Goal: Transaction & Acquisition: Purchase product/service

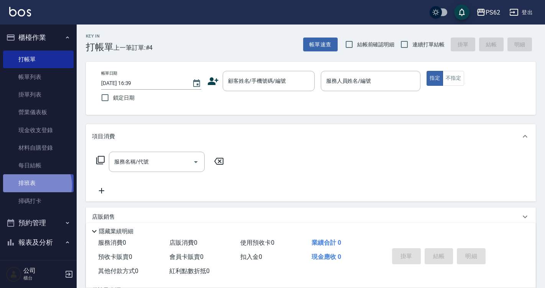
click at [35, 186] on link "排班表" at bounding box center [38, 183] width 71 height 18
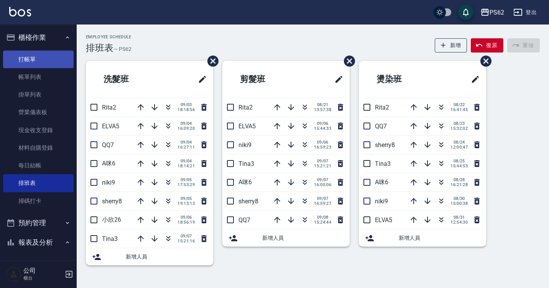
click at [34, 56] on link "打帳單" at bounding box center [38, 60] width 71 height 18
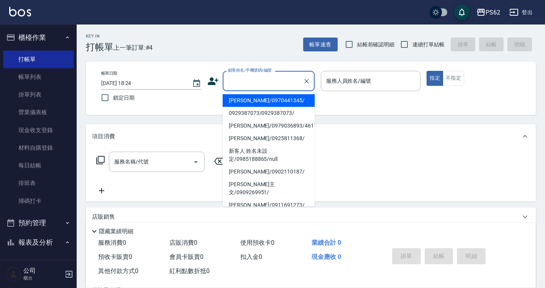
click at [246, 78] on input "顧客姓名/手機號碼/編號" at bounding box center [263, 80] width 74 height 13
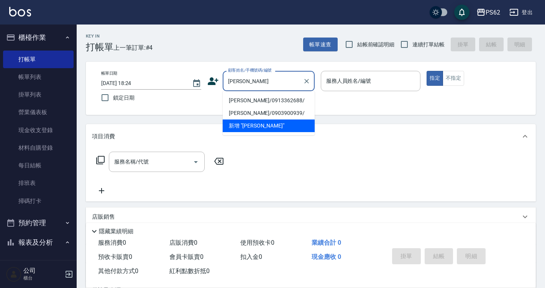
click at [237, 102] on li "[PERSON_NAME]/0913362688/" at bounding box center [269, 100] width 92 height 13
type input "[PERSON_NAME]/0913362688/"
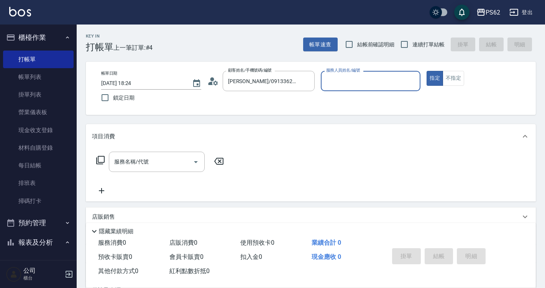
click at [354, 80] on input "服務人員姓名/編號" at bounding box center [370, 80] width 93 height 13
type input "A咪-6"
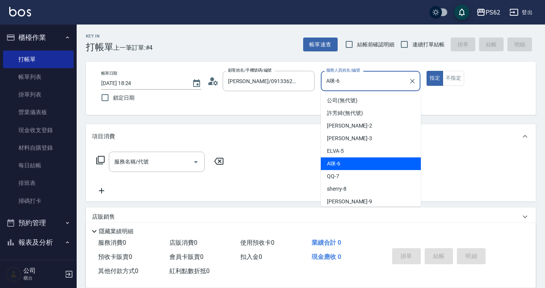
click at [360, 161] on div "A咪 -6" at bounding box center [371, 164] width 100 height 13
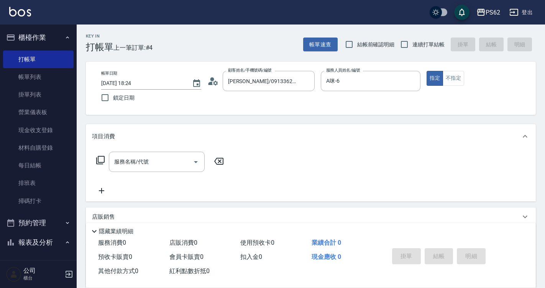
click at [98, 158] on icon at bounding box center [100, 160] width 8 height 8
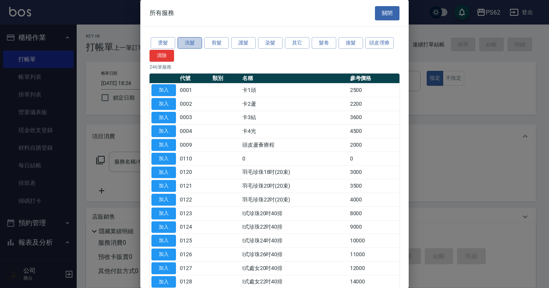
click at [189, 41] on button "洗髮" at bounding box center [189, 43] width 25 height 12
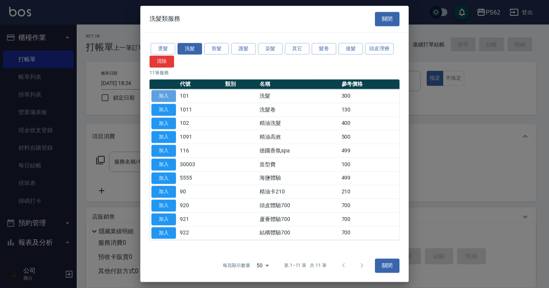
click at [169, 95] on button "加入" at bounding box center [163, 96] width 25 height 12
type input "洗髮(101)"
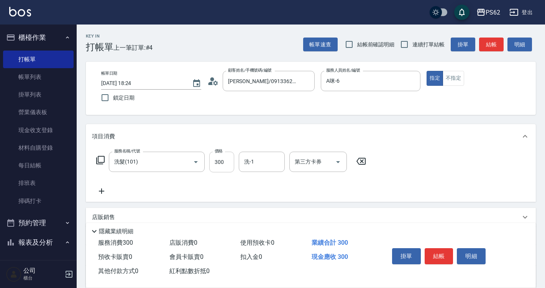
click at [224, 159] on input "300" at bounding box center [221, 162] width 25 height 21
type input "270"
type input "安安-28"
click at [440, 261] on button "結帳" at bounding box center [439, 256] width 29 height 16
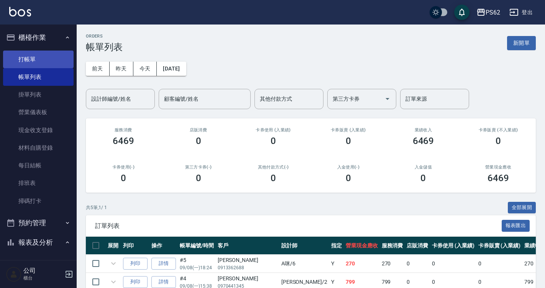
drag, startPoint x: 32, startPoint y: 59, endPoint x: 41, endPoint y: 62, distance: 9.5
click at [32, 59] on link "打帳單" at bounding box center [38, 60] width 71 height 18
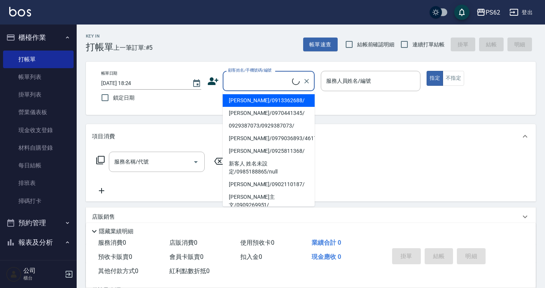
click at [259, 83] on input "顧客姓名/手機號碼/編號" at bounding box center [259, 80] width 66 height 13
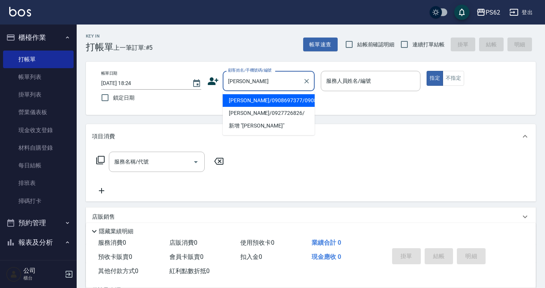
click at [235, 120] on li "[PERSON_NAME]/0927726826/" at bounding box center [269, 113] width 92 height 13
type input "[PERSON_NAME]/0927726826/"
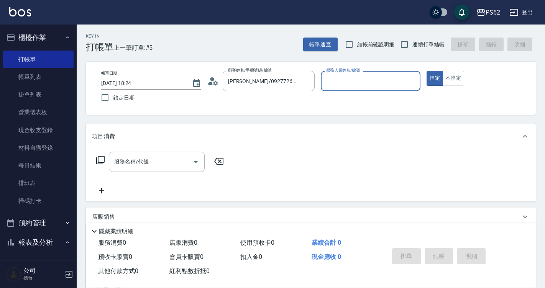
type input "A咪-6"
click at [102, 158] on icon at bounding box center [100, 160] width 9 height 9
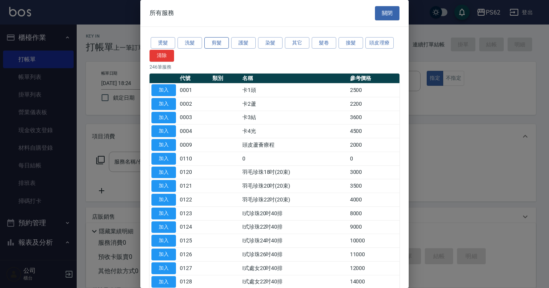
click at [219, 42] on button "剪髮" at bounding box center [216, 43] width 25 height 12
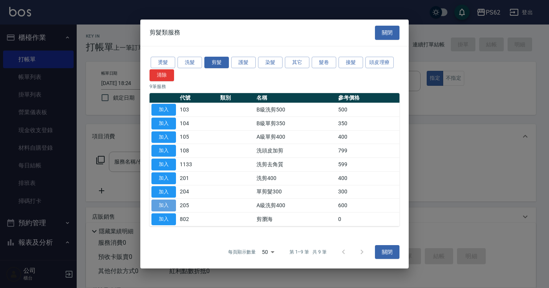
click at [169, 202] on button "加入" at bounding box center [163, 206] width 25 height 12
type input "A級洗剪400(205)"
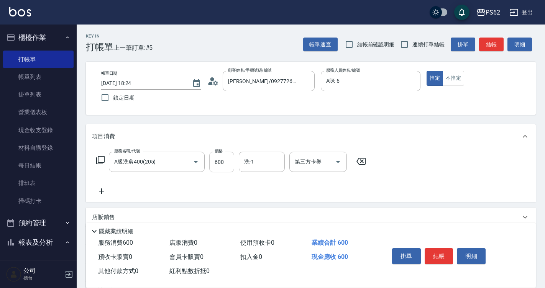
click at [223, 160] on input "600" at bounding box center [221, 162] width 25 height 21
type input "650"
click at [434, 251] on button "結帳" at bounding box center [439, 256] width 29 height 16
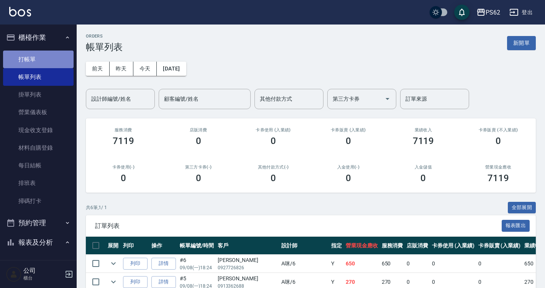
click at [47, 61] on link "打帳單" at bounding box center [38, 60] width 71 height 18
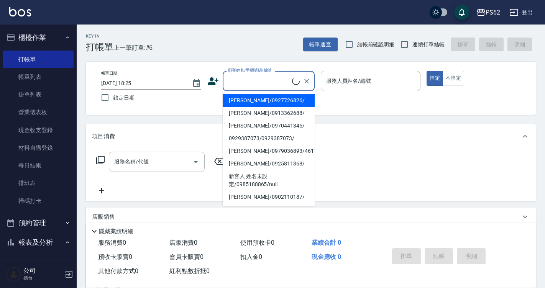
click at [241, 76] on input "顧客姓名/手機號碼/編號" at bounding box center [259, 80] width 66 height 13
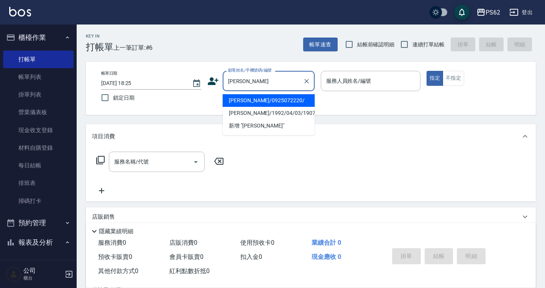
click at [238, 103] on li "[PERSON_NAME]/0925072220/" at bounding box center [269, 100] width 92 height 13
type input "[PERSON_NAME]/0925072220/"
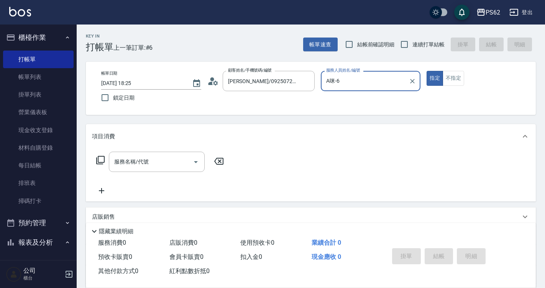
type input "A咪-6"
click at [102, 159] on icon at bounding box center [100, 160] width 9 height 9
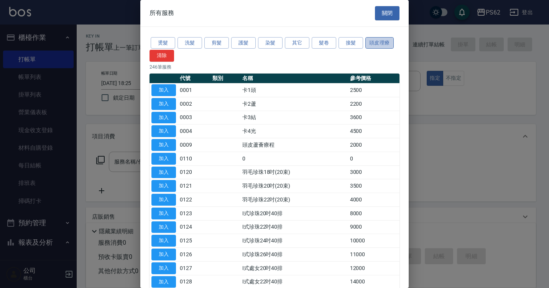
click at [371, 40] on button "頭皮理療" at bounding box center [379, 43] width 28 height 12
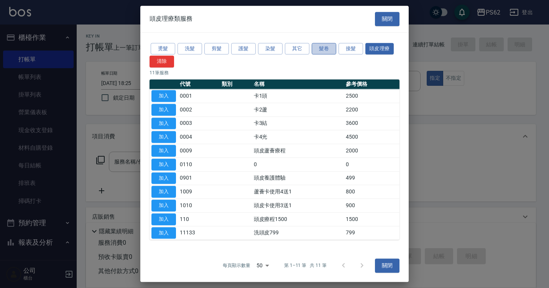
click at [322, 47] on button "髮卷" at bounding box center [324, 49] width 25 height 12
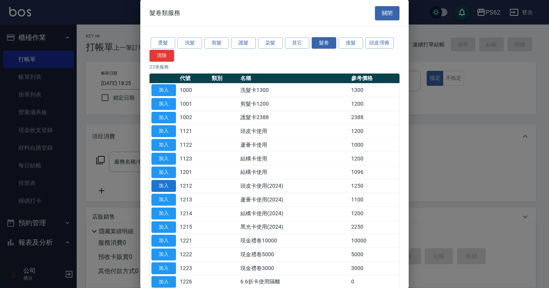
click at [162, 184] on button "加入" at bounding box center [163, 186] width 25 height 12
type input "頭皮卡使用(2024)(1212)"
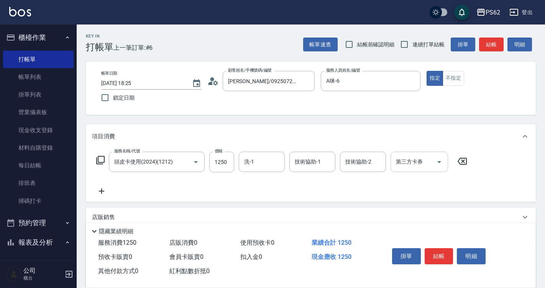
click at [439, 162] on icon "Open" at bounding box center [439, 162] width 4 height 2
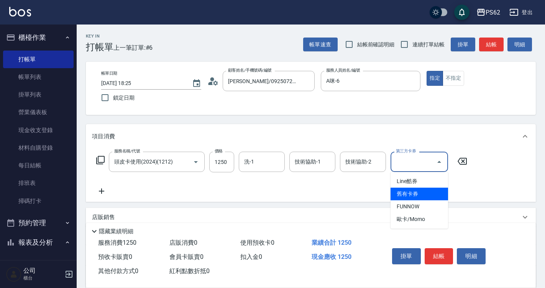
click at [425, 197] on span "舊有卡券" at bounding box center [419, 194] width 57 height 13
type input "舊有卡券"
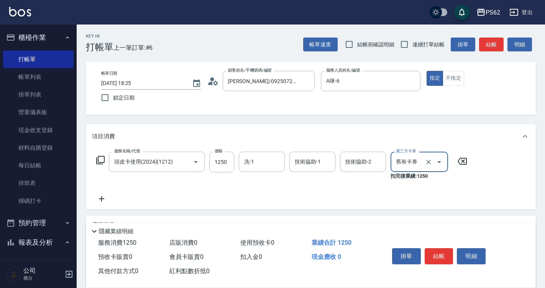
click at [102, 158] on icon at bounding box center [100, 160] width 9 height 9
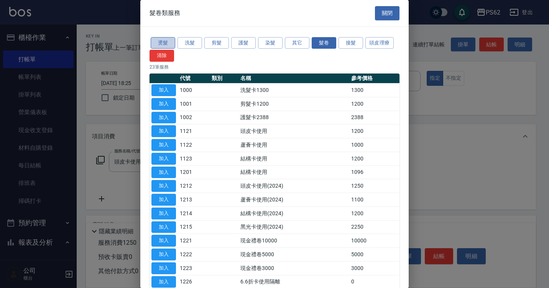
click at [173, 43] on button "燙髮" at bounding box center [163, 43] width 25 height 12
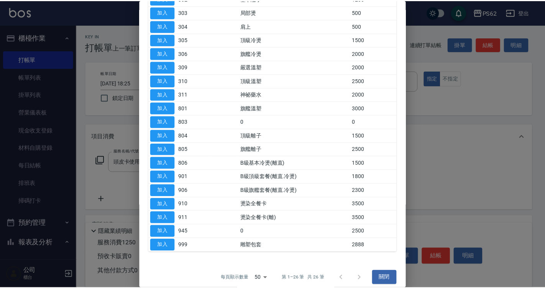
scroll to position [192, 0]
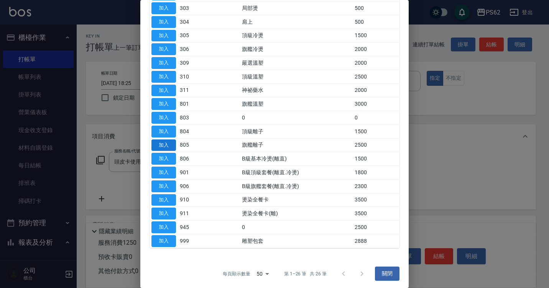
click at [171, 142] on button "加入" at bounding box center [163, 146] width 25 height 12
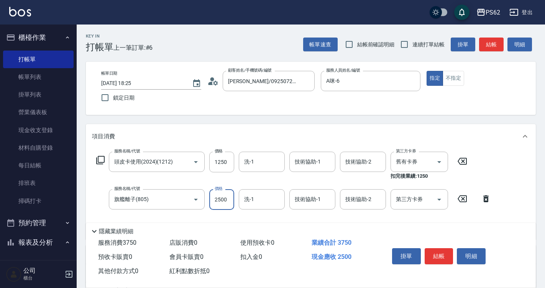
click at [231, 201] on input "2500" at bounding box center [221, 199] width 25 height 21
click at [102, 161] on icon at bounding box center [100, 160] width 9 height 9
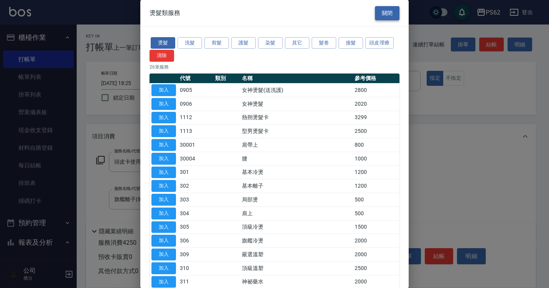
click at [381, 16] on button "關閉" at bounding box center [387, 13] width 25 height 14
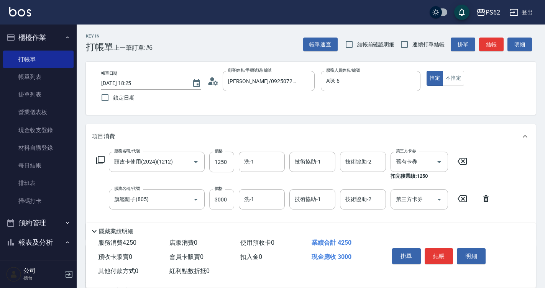
click at [229, 198] on input "3000" at bounding box center [221, 199] width 25 height 21
type input "4000"
click at [101, 160] on icon at bounding box center [100, 160] width 9 height 9
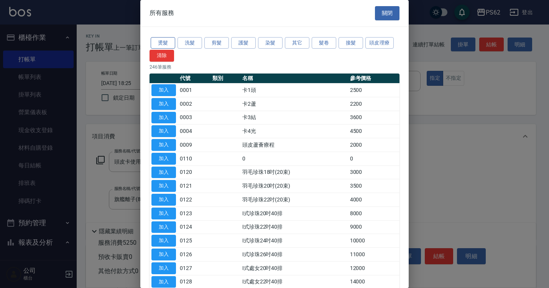
click at [171, 43] on button "燙髮" at bounding box center [163, 43] width 25 height 12
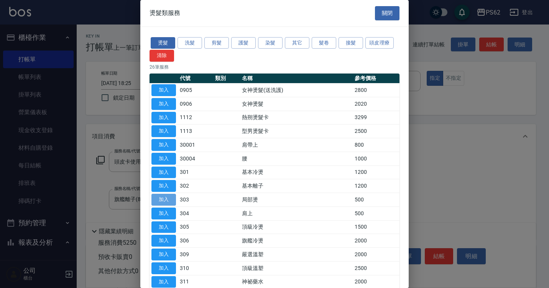
click at [162, 196] on button "加入" at bounding box center [163, 200] width 25 height 12
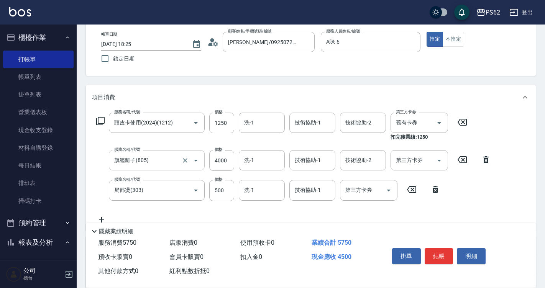
scroll to position [77, 0]
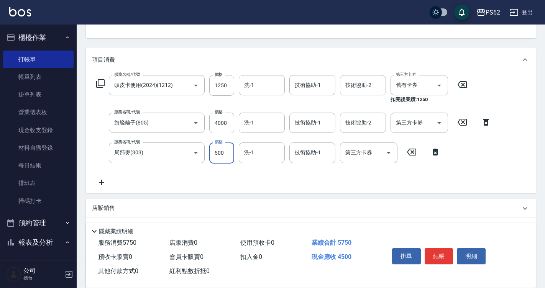
click at [225, 154] on input "500" at bounding box center [221, 153] width 25 height 21
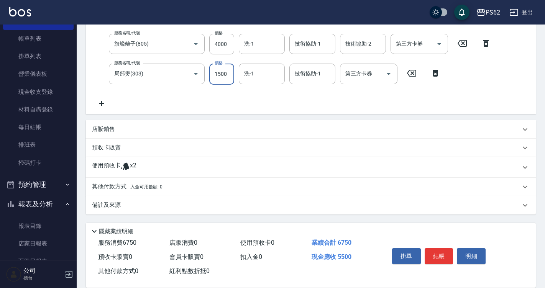
scroll to position [156, 0]
type input "1500"
click at [108, 182] on div "其他付款方式 入金可用餘額: 0" at bounding box center [311, 187] width 450 height 18
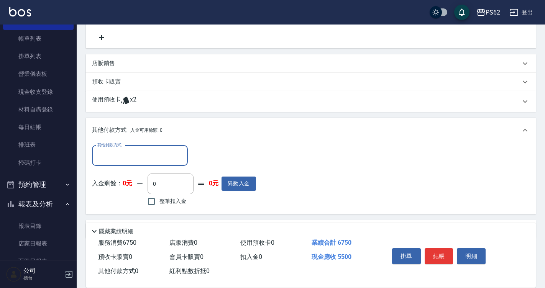
scroll to position [232, 0]
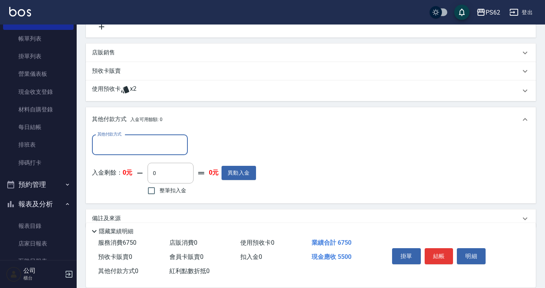
click at [116, 145] on input "其他付款方式" at bounding box center [139, 144] width 89 height 13
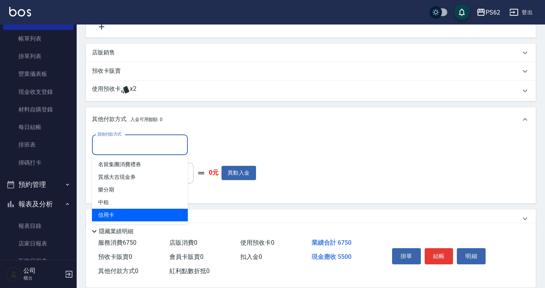
click at [122, 213] on span "信用卡" at bounding box center [140, 215] width 96 height 13
type input "信用卡"
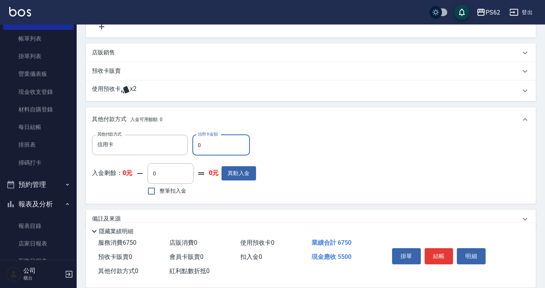
click at [210, 146] on input "0" at bounding box center [220, 145] width 57 height 21
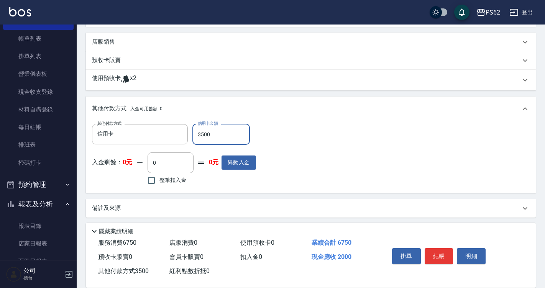
scroll to position [246, 0]
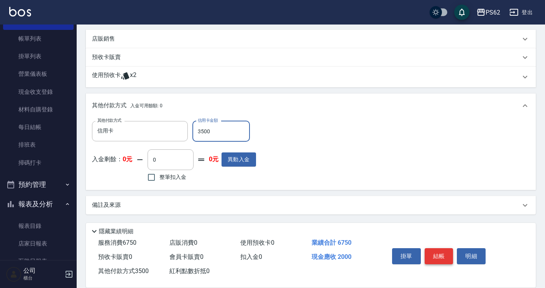
type input "3500"
click at [435, 249] on button "結帳" at bounding box center [439, 256] width 29 height 16
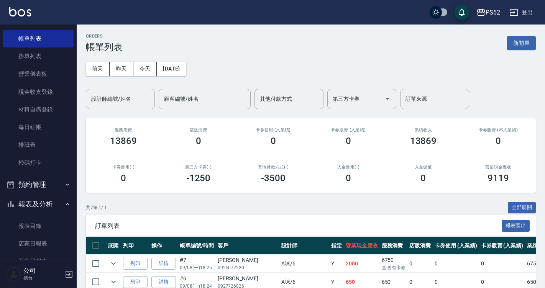
click at [102, 97] on input "設計師編號/姓名" at bounding box center [120, 98] width 62 height 13
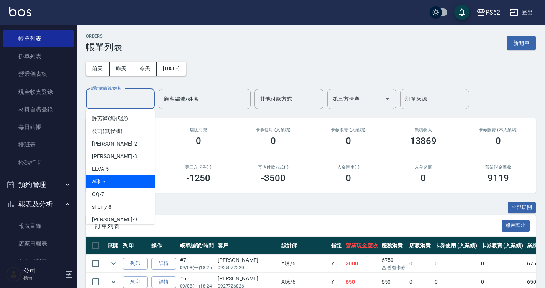
click at [112, 182] on div "A咪 -6" at bounding box center [120, 182] width 69 height 13
type input "A咪-6"
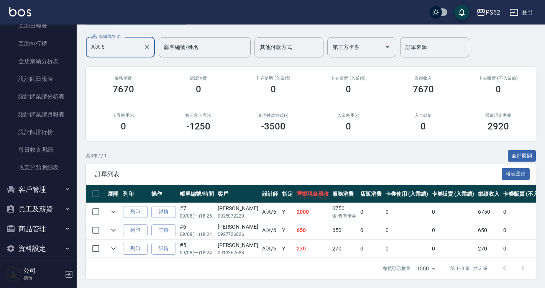
scroll to position [282, 0]
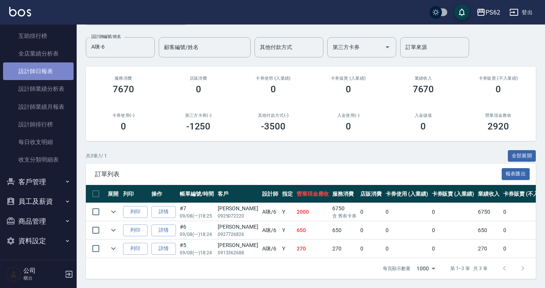
click at [51, 76] on link "設計師日報表" at bounding box center [38, 71] width 71 height 18
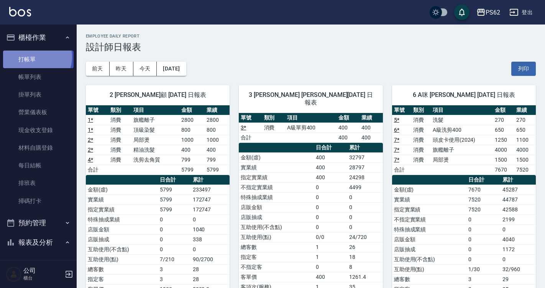
click at [33, 57] on link "打帳單" at bounding box center [38, 60] width 71 height 18
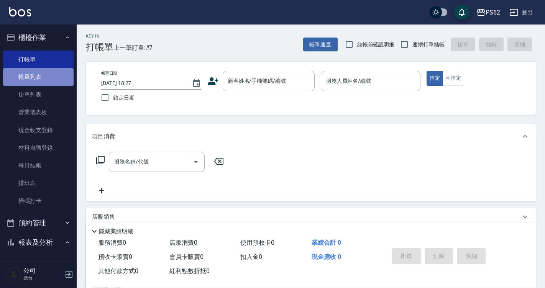
click at [44, 77] on link "帳單列表" at bounding box center [38, 77] width 71 height 18
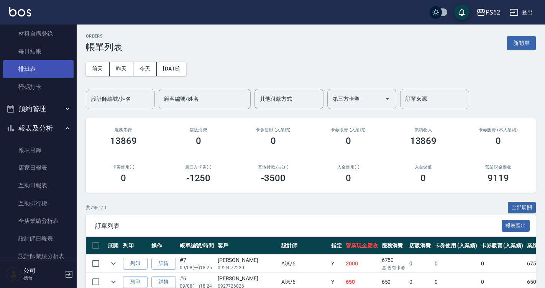
scroll to position [115, 0]
click at [114, 94] on input "設計師編號/姓名" at bounding box center [120, 98] width 62 height 13
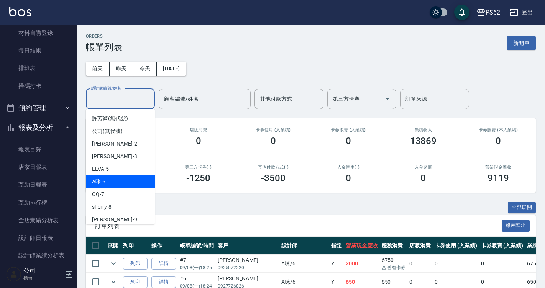
click at [112, 177] on div "A咪 -6" at bounding box center [120, 182] width 69 height 13
click at [112, 177] on div "ORDERS 帳單列表 新開單 [DATE] [DATE] [DATE] [DATE] 設計師編號/姓名 設計師編號/姓名 顧客編號/姓名 顧客編號/姓名 其…" at bounding box center [272, 207] width 545 height 414
type input "A咪-6"
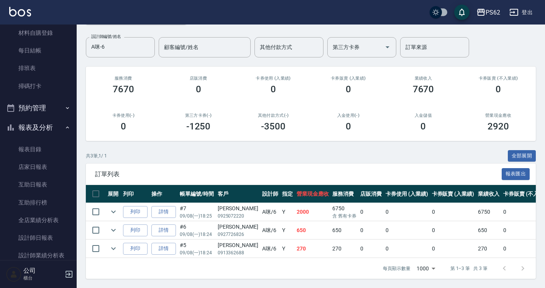
scroll to position [57, 0]
click at [162, 209] on link "詳情" at bounding box center [163, 212] width 25 height 12
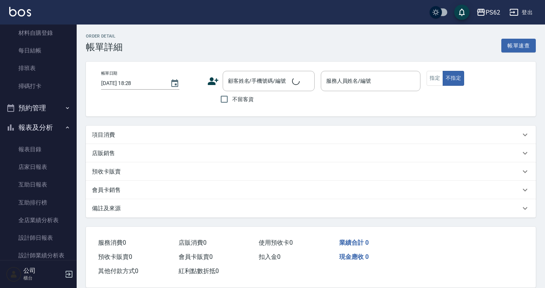
type input "[DATE] 18:25"
type input "A咪-6"
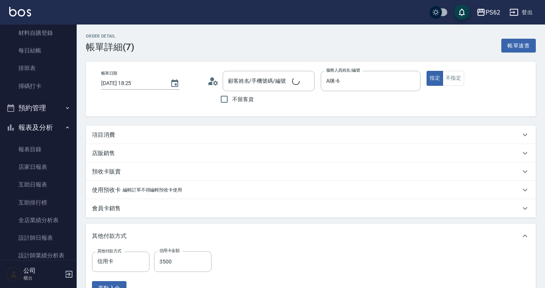
type input "[PERSON_NAME]/0925072220/"
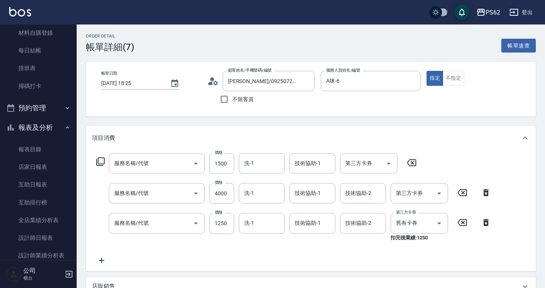
type input "局部燙(303)"
type input "旗艦離子(805)"
type input "頭皮卡使用(2024)(1212)"
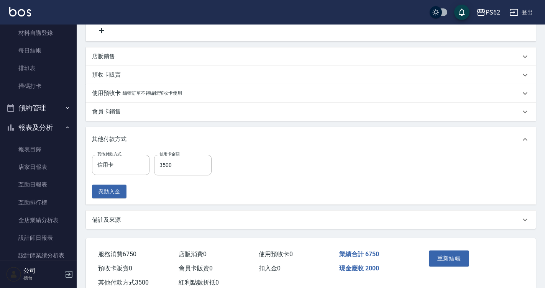
scroll to position [254, 0]
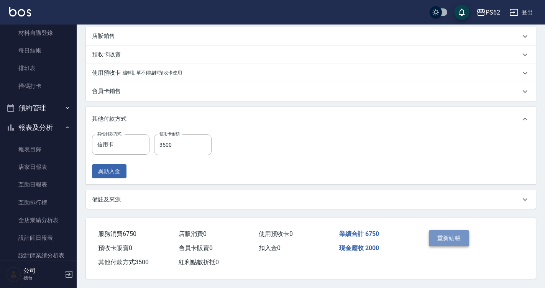
click at [437, 241] on button "重新結帳" at bounding box center [449, 238] width 41 height 16
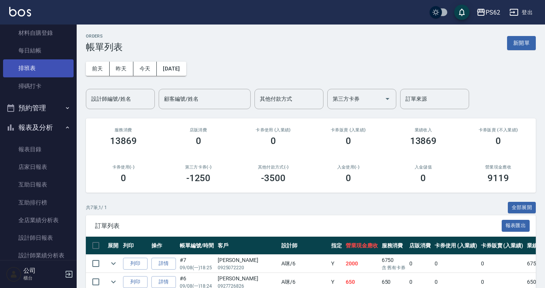
click at [26, 67] on link "排班表" at bounding box center [38, 68] width 71 height 18
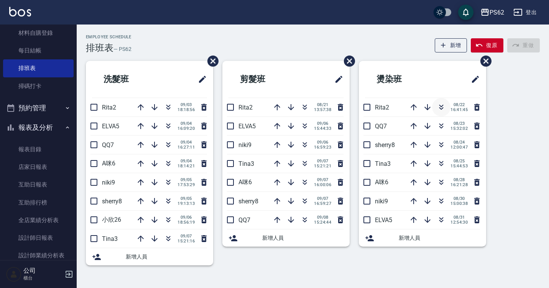
click at [443, 109] on icon "button" at bounding box center [441, 107] width 9 height 9
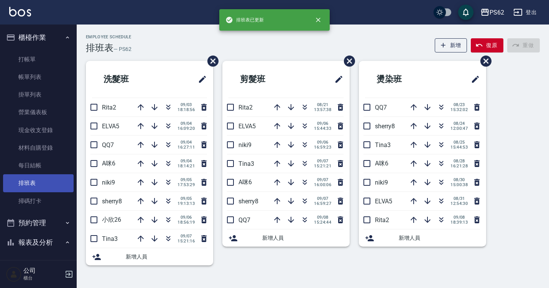
click at [49, 63] on link "打帳單" at bounding box center [38, 60] width 71 height 18
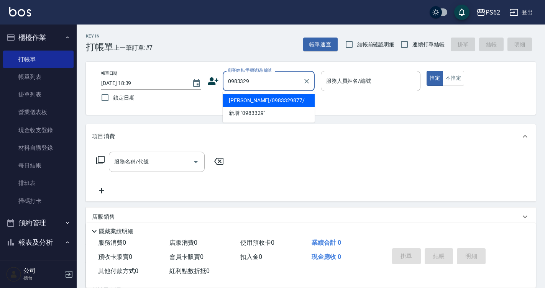
click at [256, 99] on li "[PERSON_NAME]/0983329877/" at bounding box center [269, 100] width 92 height 13
type input "[PERSON_NAME]/0983329877/"
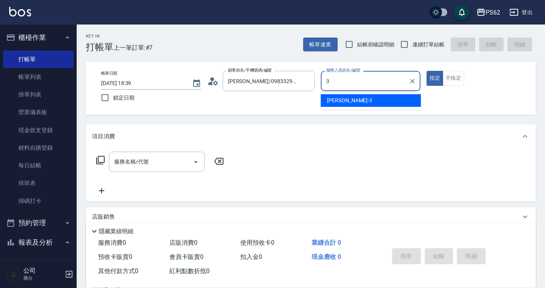
type input "[PERSON_NAME]-3"
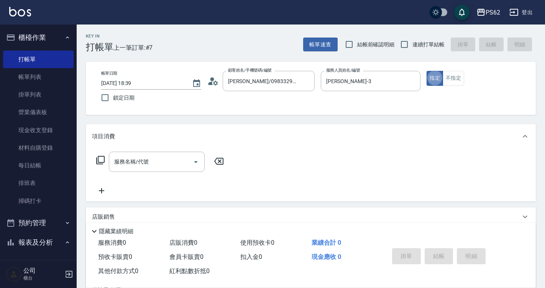
type button "true"
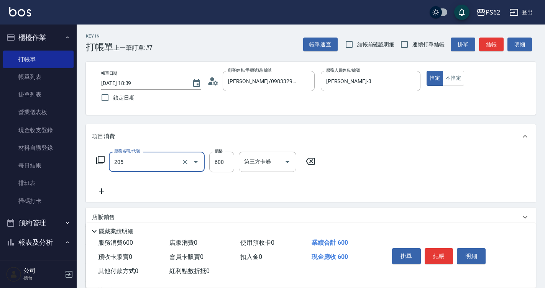
type input "A級洗剪400(205)"
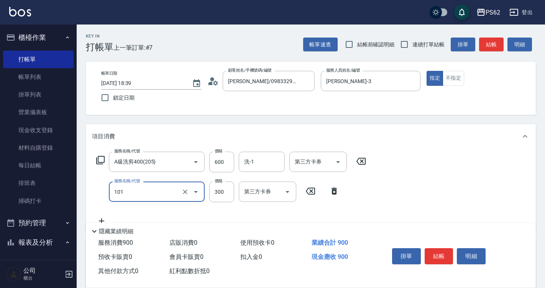
type input "洗髮(101)"
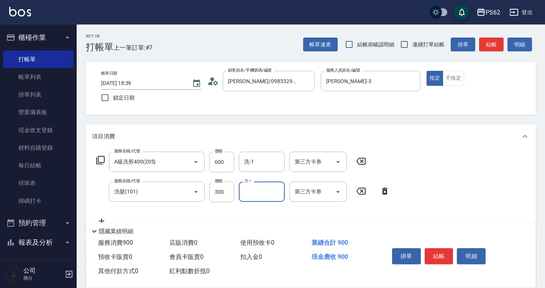
type input "1"
click at [223, 192] on input "300" at bounding box center [221, 192] width 25 height 21
type input "100"
drag, startPoint x: 434, startPoint y: 256, endPoint x: 433, endPoint y: 249, distance: 7.4
click at [434, 256] on button "結帳" at bounding box center [439, 256] width 29 height 16
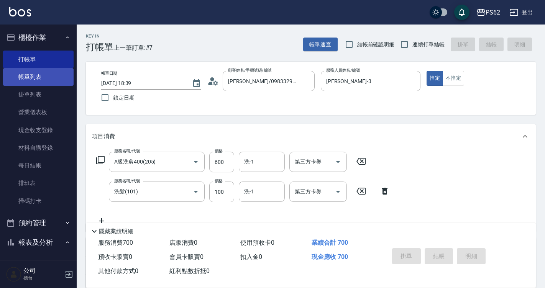
click at [22, 83] on link "帳單列表" at bounding box center [38, 77] width 71 height 18
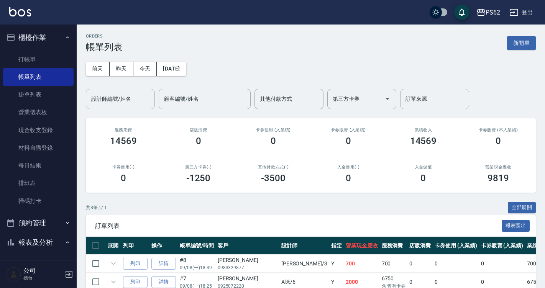
click at [118, 96] on div "設計師編號/姓名 設計師編號/姓名" at bounding box center [120, 99] width 69 height 20
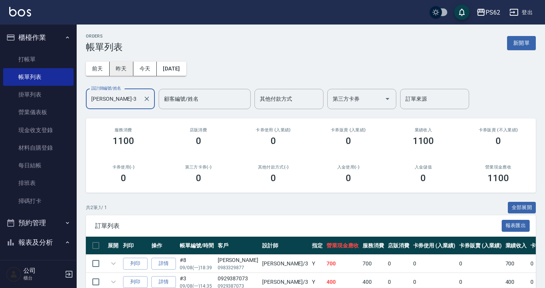
type input "[PERSON_NAME]-3"
click at [126, 69] on button "昨天" at bounding box center [122, 69] width 24 height 14
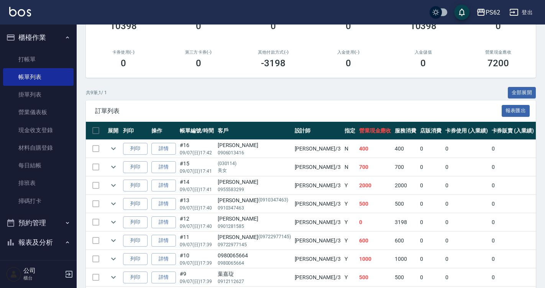
scroll to position [115, 0]
drag, startPoint x: 120, startPoint y: 222, endPoint x: 115, endPoint y: 217, distance: 7.6
click at [120, 222] on td at bounding box center [113, 222] width 15 height 18
click at [116, 220] on icon "expand row" at bounding box center [113, 222] width 9 height 9
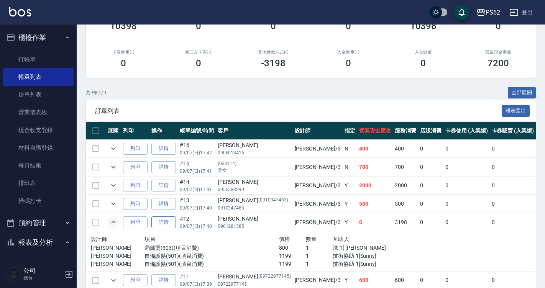
click at [166, 222] on link "詳情" at bounding box center [163, 223] width 25 height 12
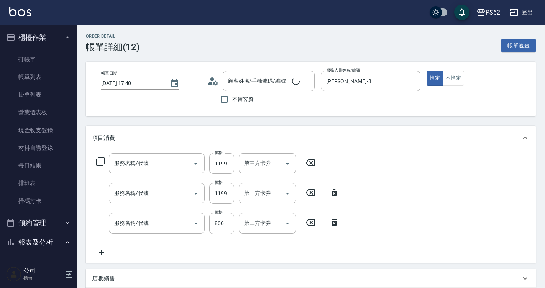
type input "[DATE] 17:40"
type input "[PERSON_NAME]-3"
type input "[PERSON_NAME]/0901281585/"
type input "自備護髮(501)"
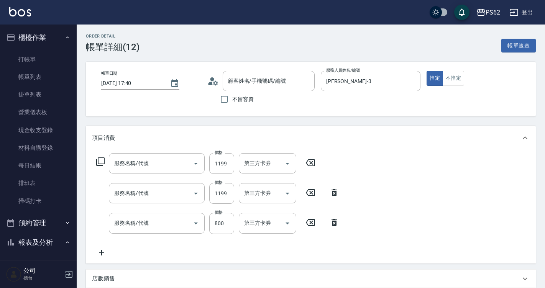
type input "局部燙(303)"
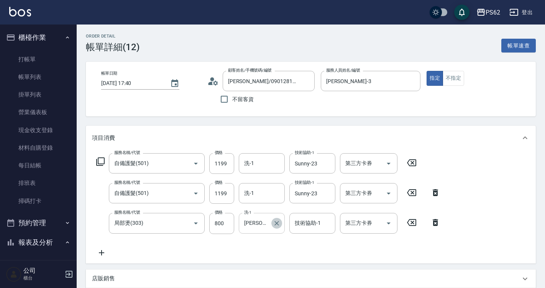
click at [276, 223] on icon "Clear" at bounding box center [276, 223] width 5 height 5
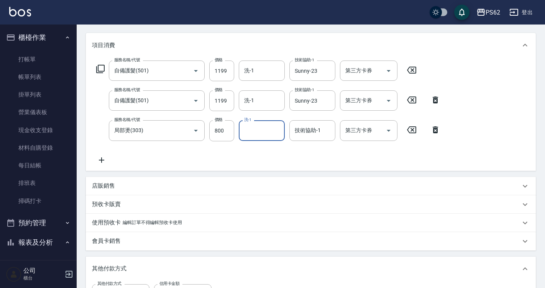
scroll to position [38, 0]
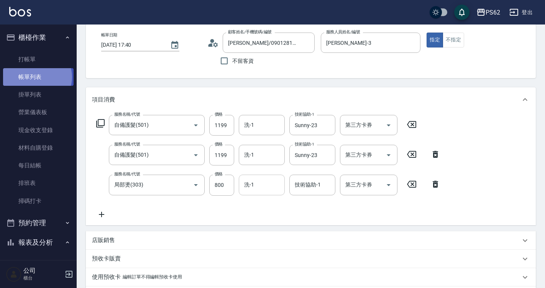
click at [37, 77] on link "帳單列表" at bounding box center [38, 77] width 71 height 18
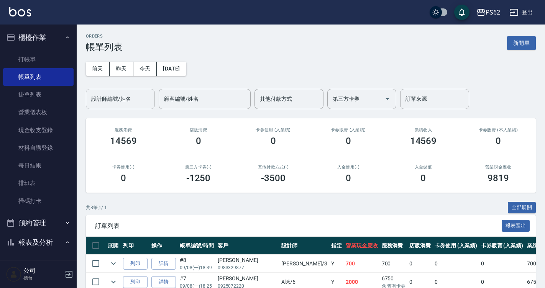
click at [114, 101] on input "設計師編號/姓名" at bounding box center [120, 98] width 62 height 13
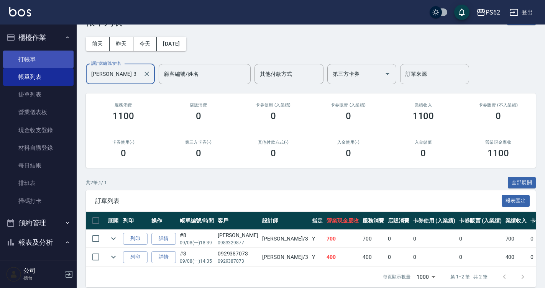
scroll to position [38, 0]
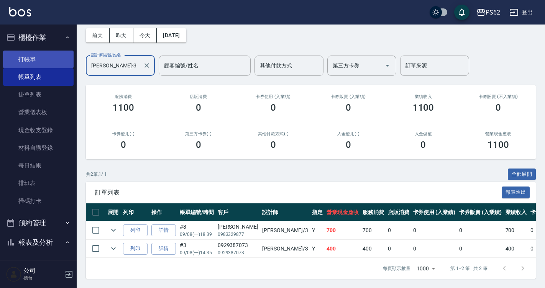
type input "[PERSON_NAME]-3"
click at [45, 58] on link "打帳單" at bounding box center [38, 60] width 71 height 18
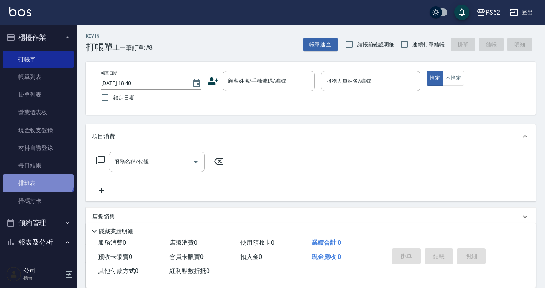
click at [37, 178] on link "排班表" at bounding box center [38, 183] width 71 height 18
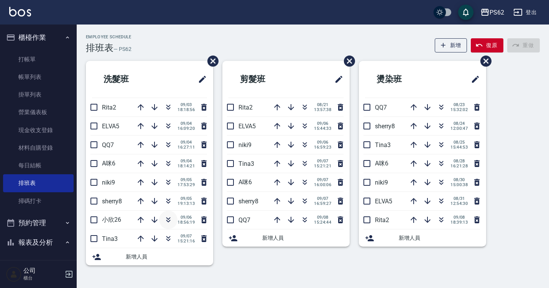
click at [169, 221] on icon "button" at bounding box center [168, 221] width 4 height 3
click at [166, 218] on icon "button" at bounding box center [168, 219] width 9 height 9
click at [491, 48] on button "復原" at bounding box center [487, 45] width 33 height 14
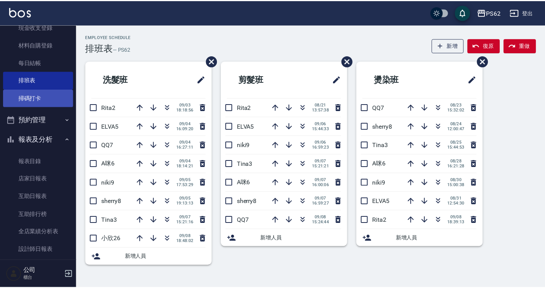
scroll to position [115, 0]
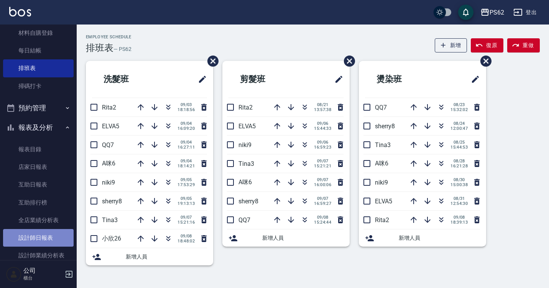
click at [47, 236] on link "設計師日報表" at bounding box center [38, 238] width 71 height 18
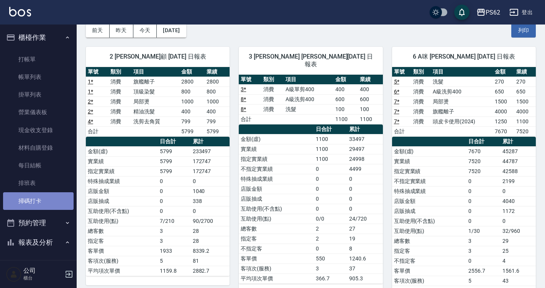
click at [51, 194] on link "掃碼打卡" at bounding box center [38, 201] width 71 height 18
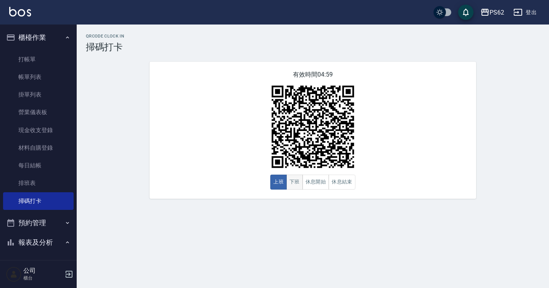
click at [294, 186] on button "下班" at bounding box center [294, 182] width 16 height 15
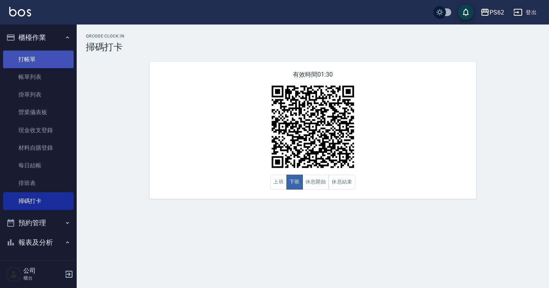
click at [31, 65] on link "打帳單" at bounding box center [38, 60] width 71 height 18
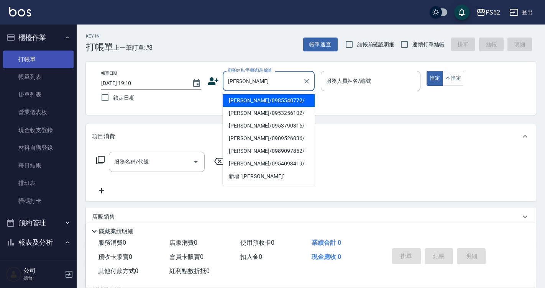
type input "[PERSON_NAME]/0985540772/"
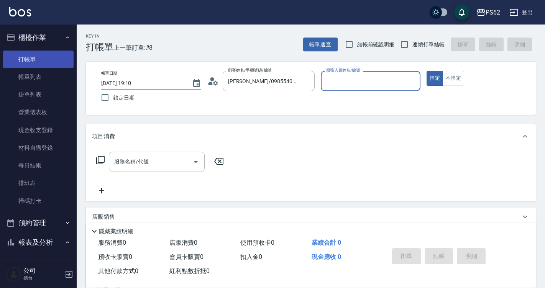
type input "[PERSON_NAME]-2"
click at [427, 71] on button "指定" at bounding box center [435, 78] width 16 height 15
type button "true"
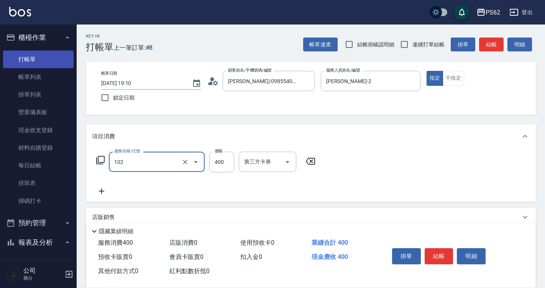
type input "精油洗髮(102)"
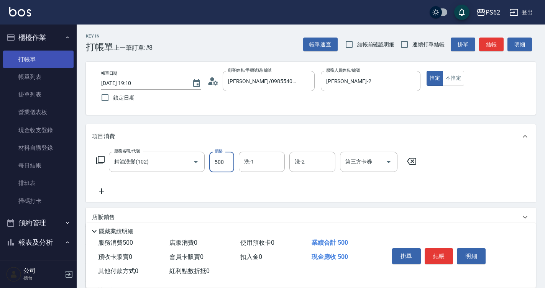
type input "500"
type input "安安-28"
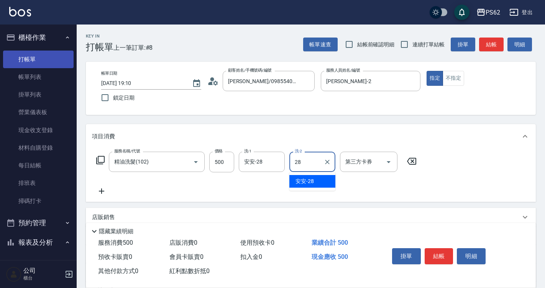
type input "安安-28"
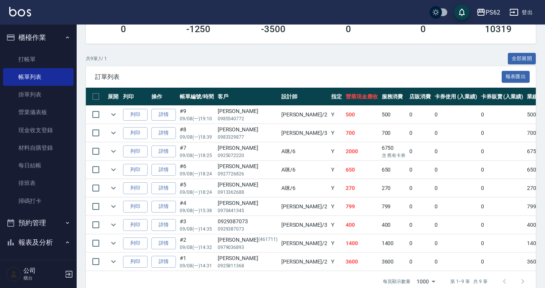
scroll to position [153, 0]
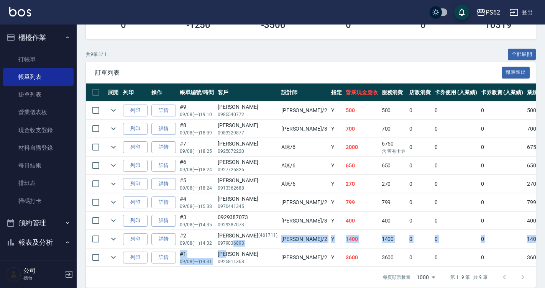
drag, startPoint x: 232, startPoint y: 242, endPoint x: 237, endPoint y: 257, distance: 15.8
click at [237, 257] on tbody "列印 詳情 #9 09/08 (一) 19:10 [PERSON_NAME]0985540772 [PERSON_NAME] /2 Y 500 500 0 0…" at bounding box center [434, 185] width 697 height 166
click at [237, 257] on div "[PERSON_NAME]" at bounding box center [248, 254] width 60 height 8
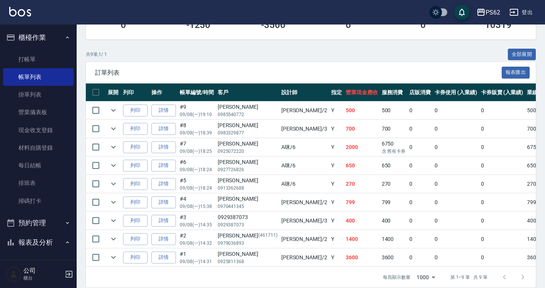
click at [237, 257] on div "[PERSON_NAME]" at bounding box center [248, 254] width 60 height 8
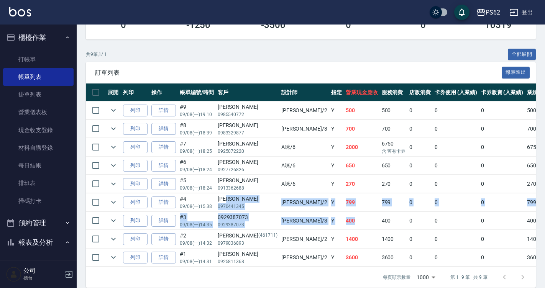
drag, startPoint x: 240, startPoint y: 199, endPoint x: 302, endPoint y: 216, distance: 64.4
click at [302, 216] on tbody "列印 詳情 #9 09/08 (一) 19:10 [PERSON_NAME]0985540772 [PERSON_NAME] /2 Y 500 500 0 0…" at bounding box center [434, 185] width 697 height 166
click at [344, 216] on td "400" at bounding box center [362, 221] width 36 height 18
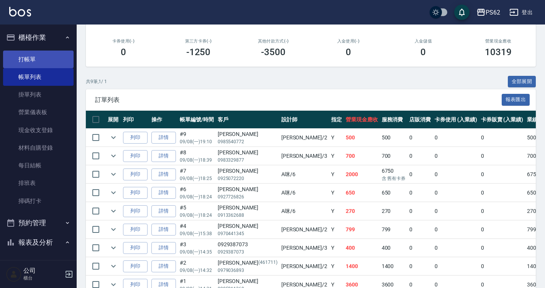
scroll to position [115, 0]
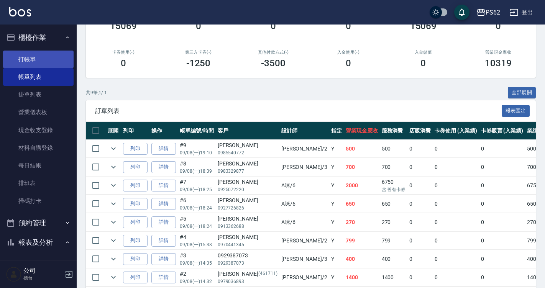
click at [36, 53] on link "打帳單" at bounding box center [38, 60] width 71 height 18
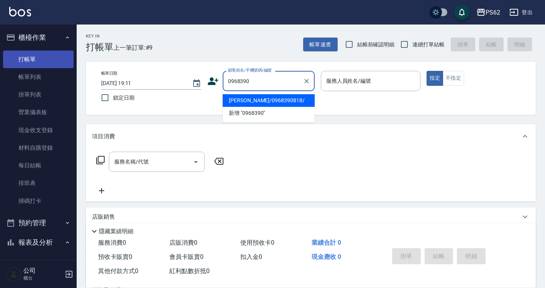
type input "[PERSON_NAME]/0968390818/"
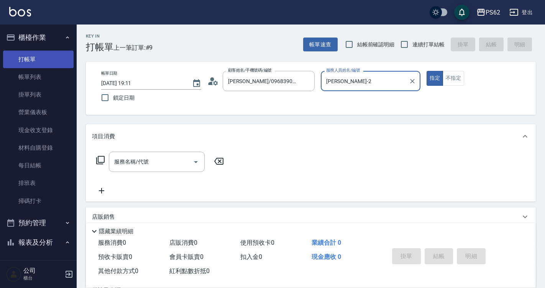
type input "[PERSON_NAME]-2"
click at [427, 71] on button "指定" at bounding box center [435, 78] width 16 height 15
type button "true"
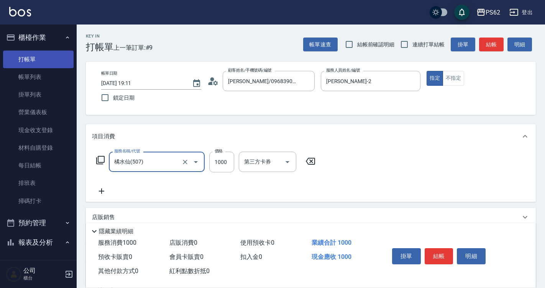
type input "橘水仙(507)"
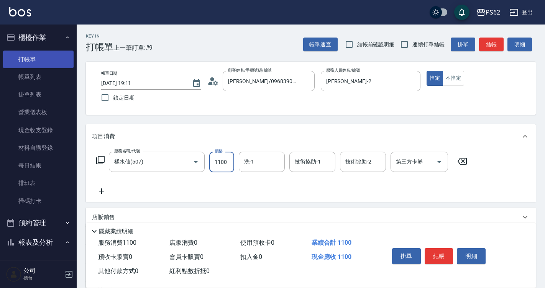
type input "1100"
type input "安安-28"
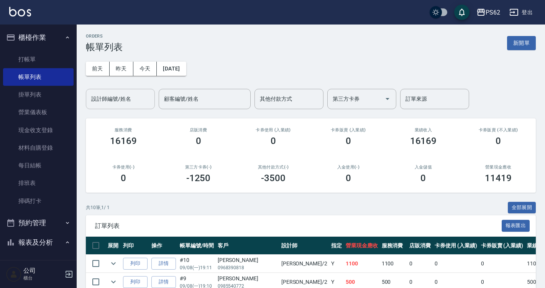
click at [124, 103] on input "設計師編號/姓名" at bounding box center [120, 98] width 62 height 13
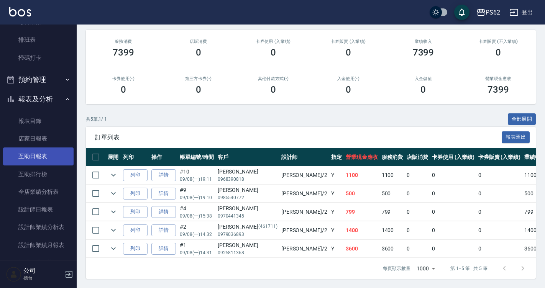
scroll to position [153, 0]
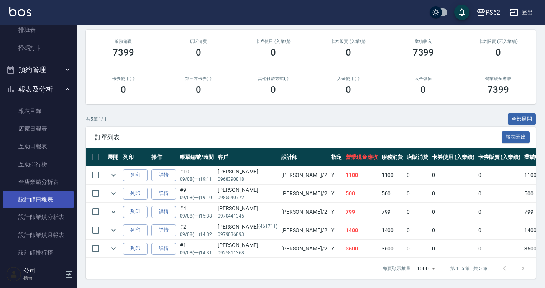
type input "[PERSON_NAME]-2"
drag, startPoint x: 52, startPoint y: 206, endPoint x: 52, endPoint y: 198, distance: 8.1
click at [52, 206] on link "設計師日報表" at bounding box center [38, 200] width 71 height 18
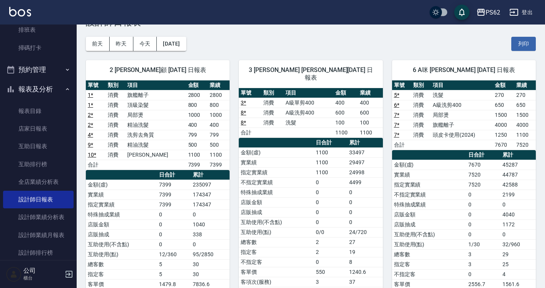
scroll to position [38, 0]
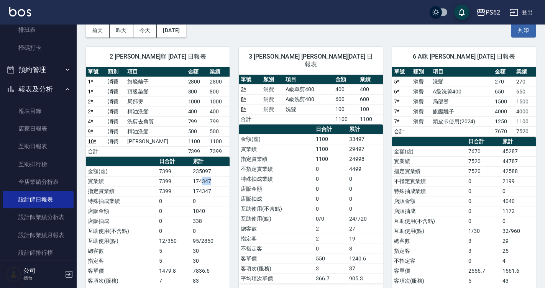
drag, startPoint x: 202, startPoint y: 178, endPoint x: 215, endPoint y: 183, distance: 14.8
click at [215, 183] on td "174347" at bounding box center [210, 181] width 39 height 10
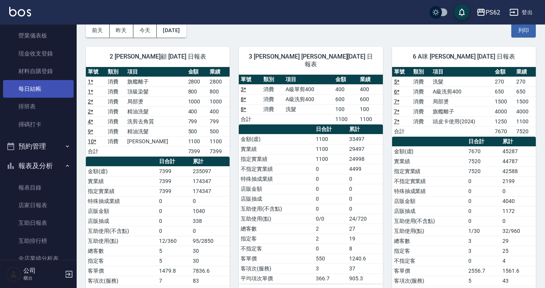
scroll to position [0, 0]
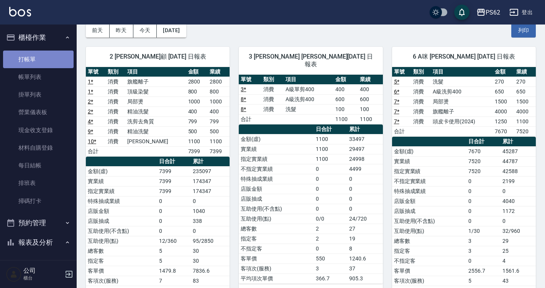
click at [48, 56] on link "打帳單" at bounding box center [38, 60] width 71 height 18
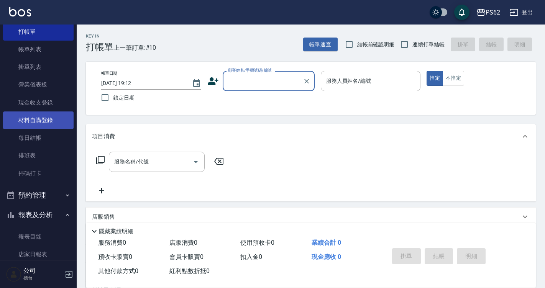
scroll to position [153, 0]
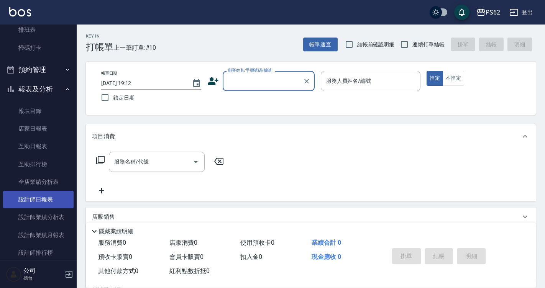
click at [45, 199] on link "設計師日報表" at bounding box center [38, 200] width 71 height 18
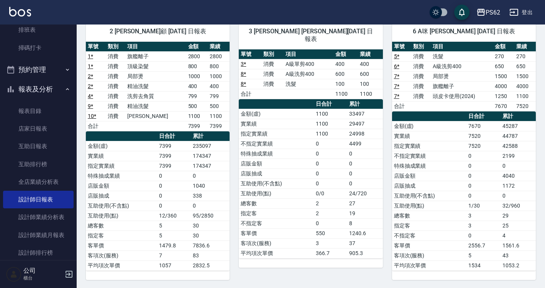
scroll to position [65, 0]
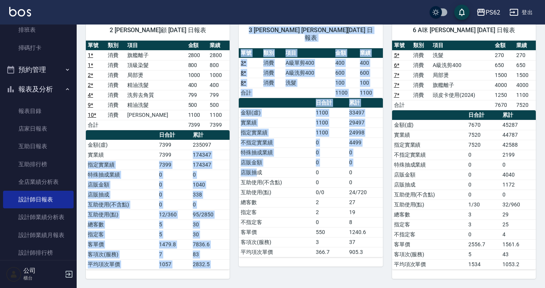
drag, startPoint x: 194, startPoint y: 153, endPoint x: 256, endPoint y: 161, distance: 62.3
click at [256, 161] on div "2 [PERSON_NAME]顧 [DATE] 日報表 單號 類別 項目 金額 業績 1 * 消費 旗艦離子 2800 2800 1 * 消費 頂級染髮 80…" at bounding box center [306, 145] width 459 height 268
click at [256, 167] on td "店販抽成" at bounding box center [276, 172] width 75 height 10
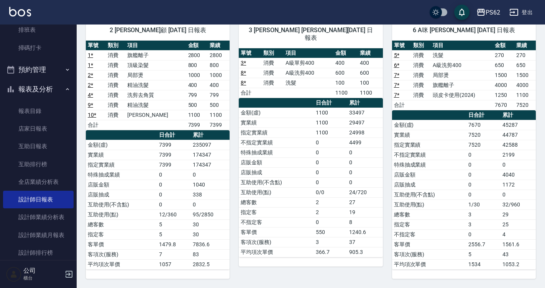
click at [268, 167] on td "店販抽成" at bounding box center [276, 172] width 75 height 10
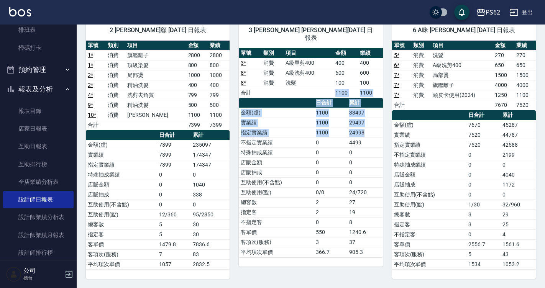
drag, startPoint x: 345, startPoint y: 105, endPoint x: 406, endPoint y: 143, distance: 71.8
click at [406, 143] on div "2 [PERSON_NAME]顧 [DATE] 日報表 單號 類別 項目 金額 業績 1 * 消費 旗艦離子 2800 2800 1 * 消費 頂級染髮 80…" at bounding box center [306, 145] width 459 height 268
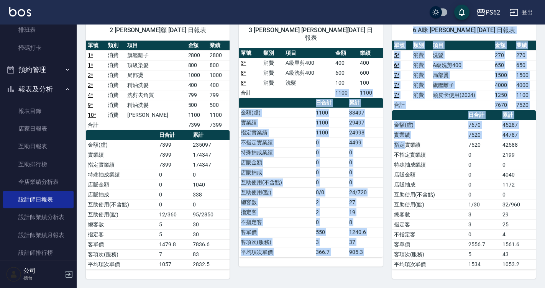
click at [406, 143] on td "指定實業績" at bounding box center [429, 145] width 74 height 10
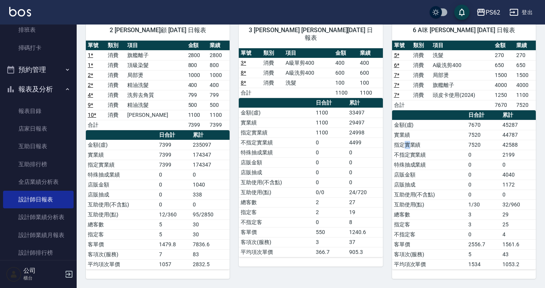
click at [406, 143] on td "指定實業績" at bounding box center [429, 145] width 74 height 10
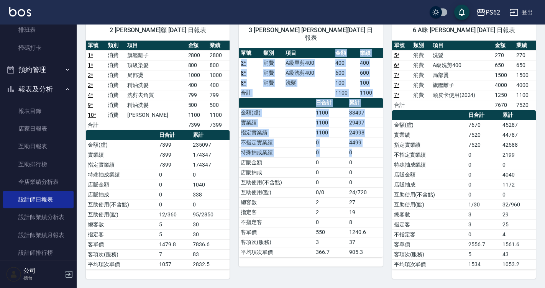
drag, startPoint x: 330, startPoint y: 47, endPoint x: 359, endPoint y: 146, distance: 102.5
click at [359, 146] on div "單號 類別 項目 金額 業績 3 * 消費 A級單剪400 400 400 8 * 消費 A級洗剪400 600 600 8 * 消費 洗髮 100 100 …" at bounding box center [311, 152] width 144 height 209
click at [359, 148] on td "0" at bounding box center [365, 153] width 36 height 10
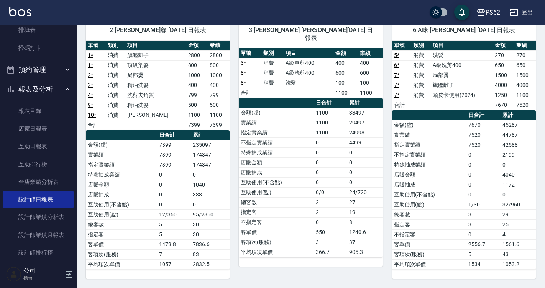
click at [359, 148] on td "0" at bounding box center [365, 153] width 36 height 10
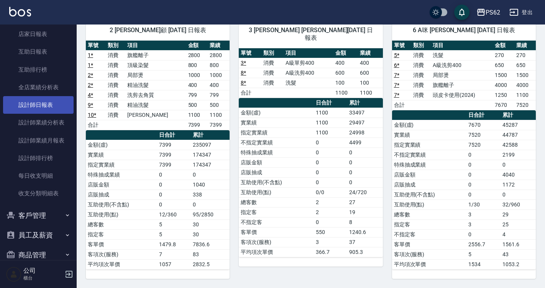
scroll to position [205, 0]
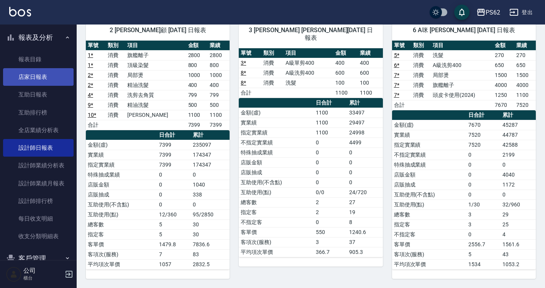
click at [59, 71] on link "店家日報表" at bounding box center [38, 77] width 71 height 18
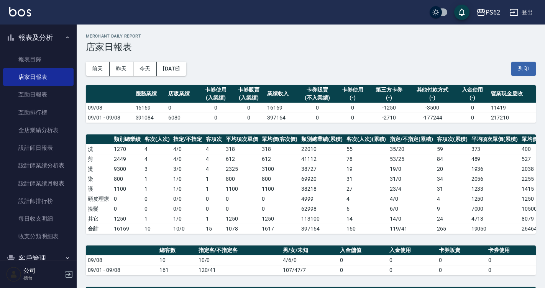
click at [101, 105] on div "PS62 [DATE] 店家日報表 列印時間： [DATE][PHONE_NUMBER]:17 Merchant Daily Report 店家日報表 [DA…" at bounding box center [311, 256] width 468 height 462
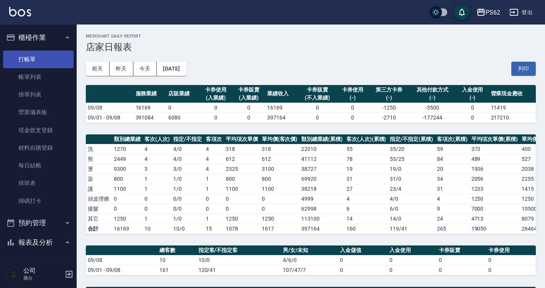
click at [52, 58] on link "打帳單" at bounding box center [38, 60] width 71 height 18
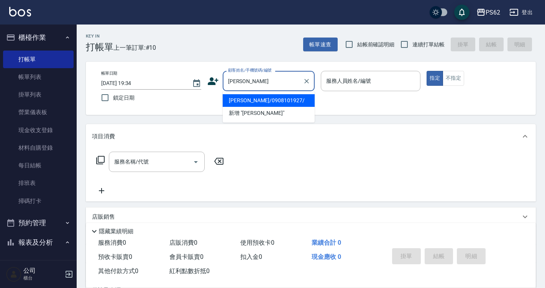
click at [253, 98] on li "[PERSON_NAME]/0908101927/" at bounding box center [269, 100] width 92 height 13
type input "[PERSON_NAME]/0908101927/"
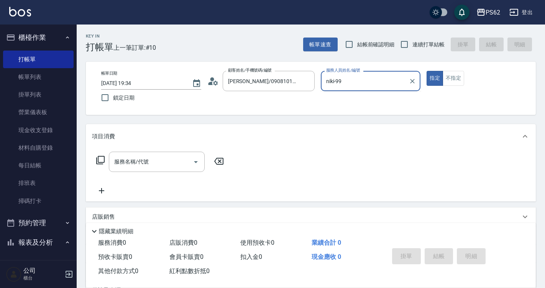
click at [427, 71] on button "指定" at bounding box center [435, 78] width 16 height 15
type input "niki-9"
type button "true"
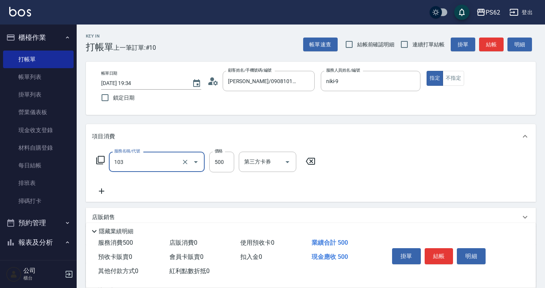
type input "B級洗剪500(103)"
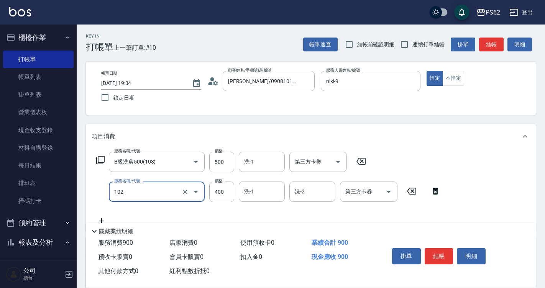
type input "精油洗髮(102)"
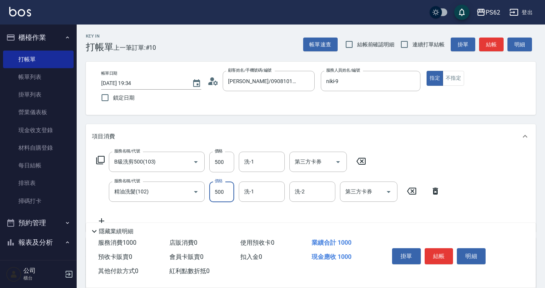
type input "500"
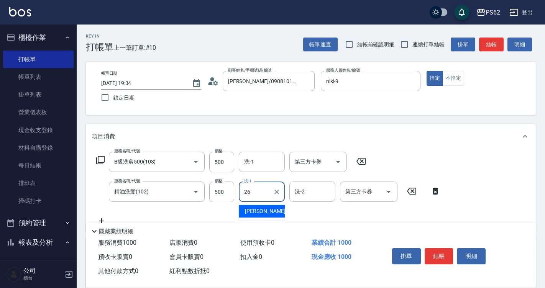
type input "[PERSON_NAME]-26"
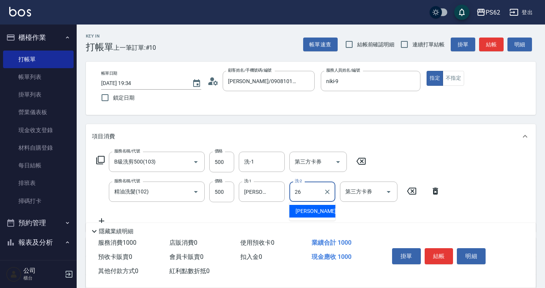
type input "[PERSON_NAME]-26"
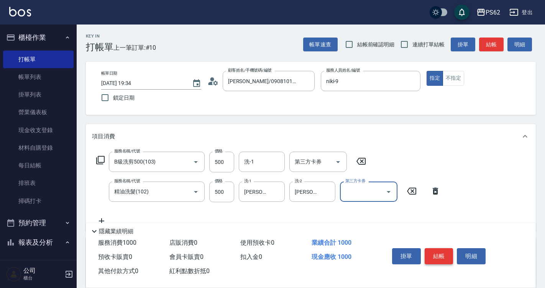
click at [436, 256] on button "結帳" at bounding box center [439, 256] width 29 height 16
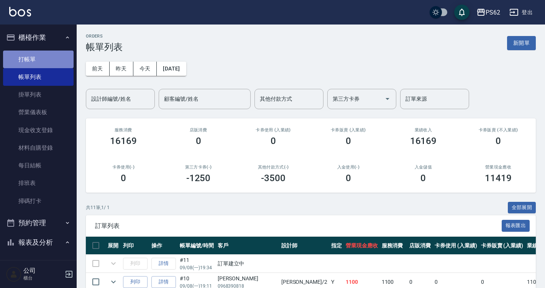
click at [53, 63] on link "打帳單" at bounding box center [38, 60] width 71 height 18
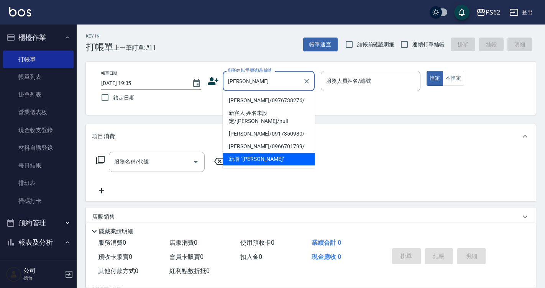
click at [245, 100] on li "[PERSON_NAME]/0976738276/" at bounding box center [269, 100] width 92 height 13
type input "[PERSON_NAME]/0976738276/"
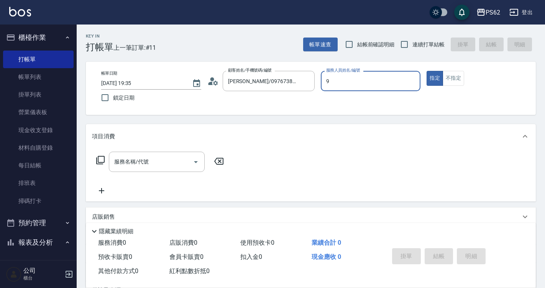
type input "niki-9"
type button "true"
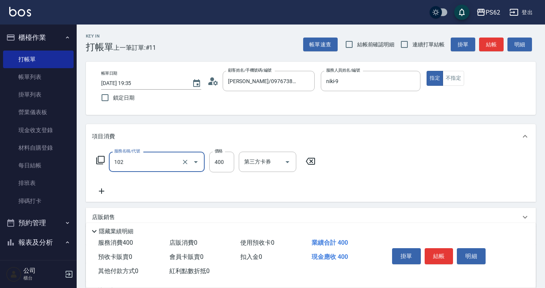
type input "精油洗髮(102)"
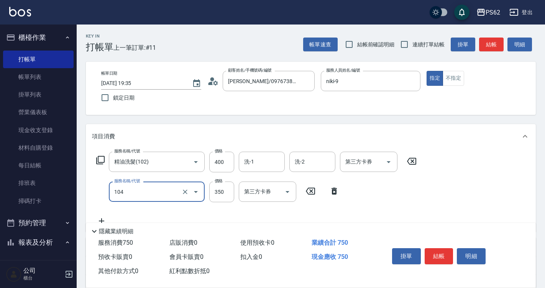
type input "B級單剪350(104)"
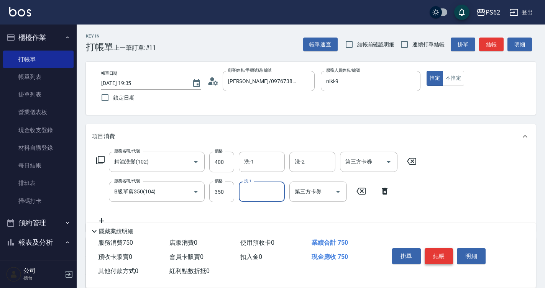
click at [442, 251] on button "結帳" at bounding box center [439, 256] width 29 height 16
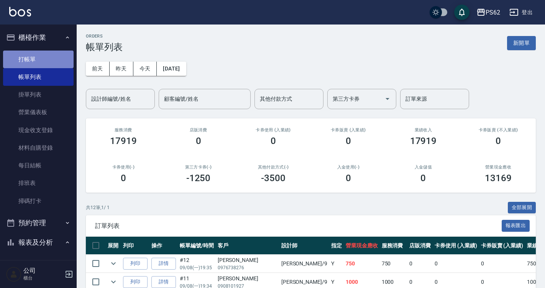
click at [54, 61] on link "打帳單" at bounding box center [38, 60] width 71 height 18
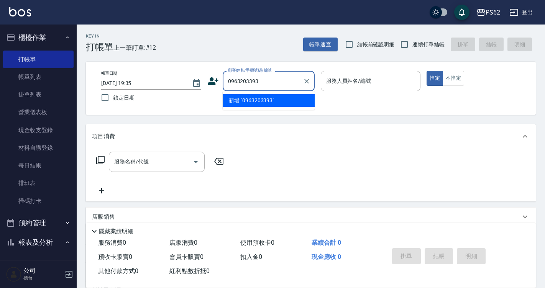
type input "0963203393"
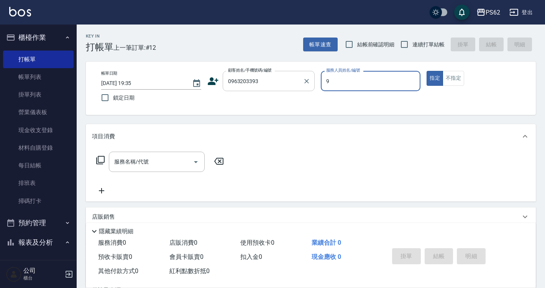
type input "niki-9"
type button "true"
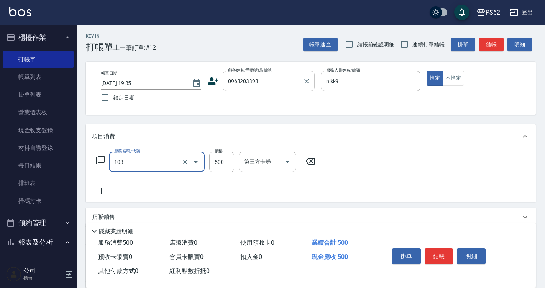
type input "B級洗剪500(103)"
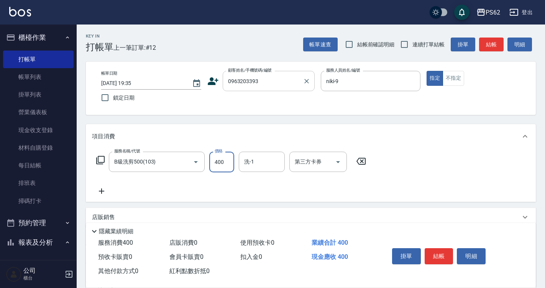
type input "400"
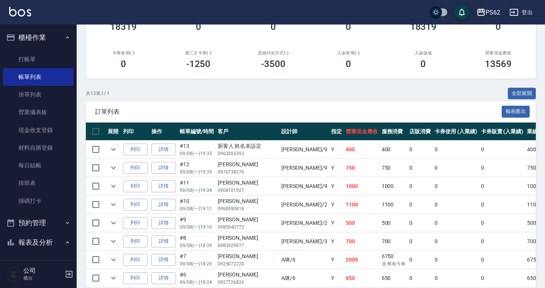
scroll to position [115, 0]
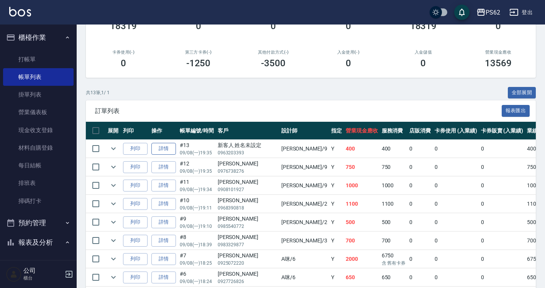
click at [166, 151] on link "詳情" at bounding box center [163, 149] width 25 height 12
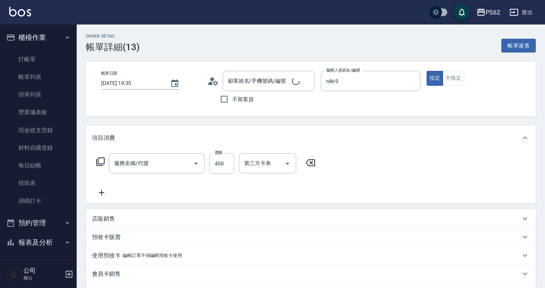
type input "[DATE] 19:35"
type input "niki-9"
type input "新客人 姓名未設定/0963203393/null"
type input "B級洗剪500(103)"
click at [104, 195] on icon at bounding box center [101, 192] width 19 height 9
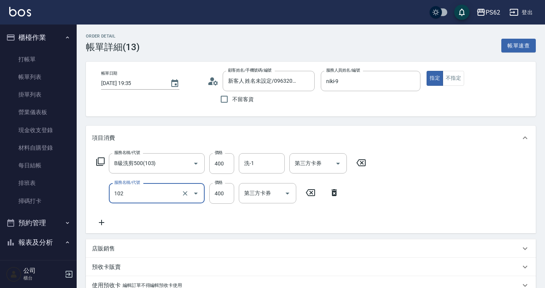
type input "精油洗髮(102)"
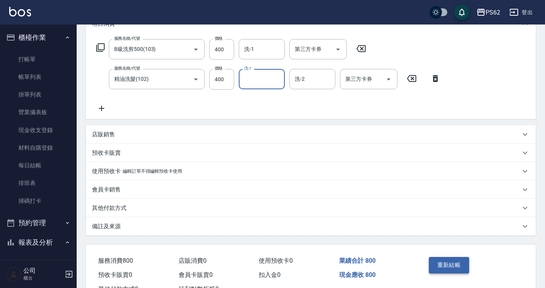
scroll to position [144, 0]
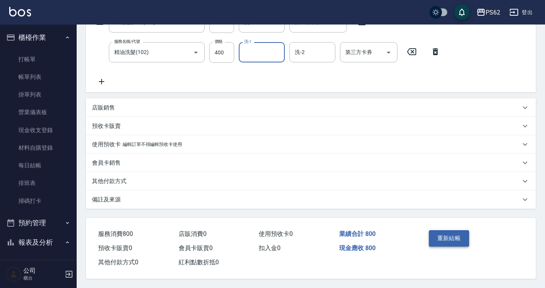
click at [438, 234] on button "重新結帳" at bounding box center [449, 238] width 41 height 16
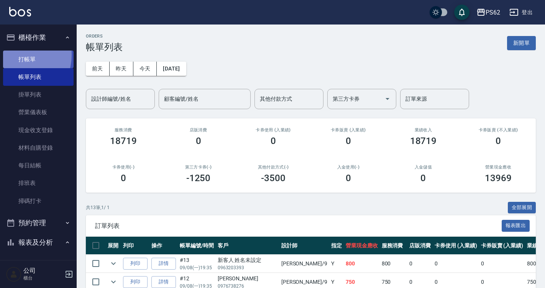
click at [16, 55] on link "打帳單" at bounding box center [38, 60] width 71 height 18
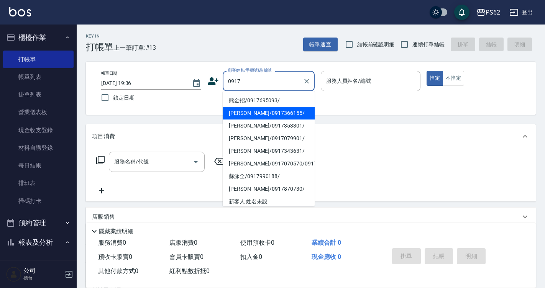
click at [245, 113] on li "[PERSON_NAME]/0917366155/" at bounding box center [269, 113] width 92 height 13
type input "[PERSON_NAME]/0917366155/"
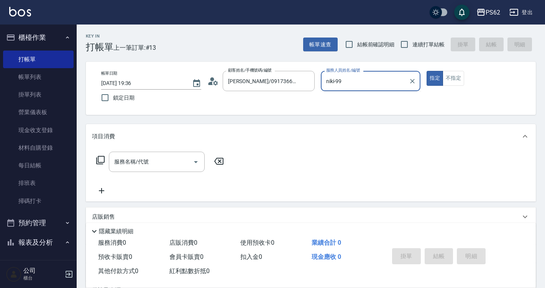
type input "niki-9"
click at [427, 71] on button "指定" at bounding box center [435, 78] width 16 height 15
type button "true"
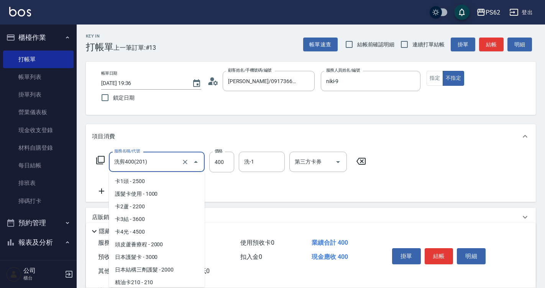
click at [158, 164] on input "洗剪400(201)" at bounding box center [145, 161] width 67 height 13
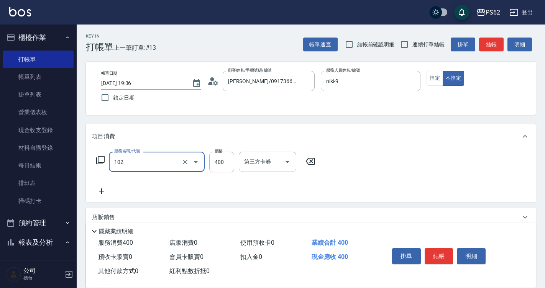
type input "精油洗髮(102)"
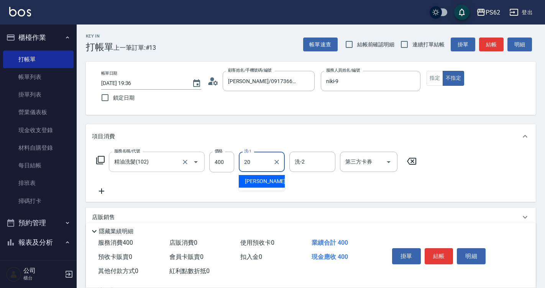
type input "[PERSON_NAME]-20"
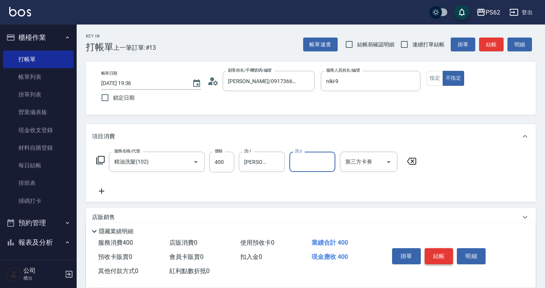
click at [439, 255] on button "結帳" at bounding box center [439, 256] width 29 height 16
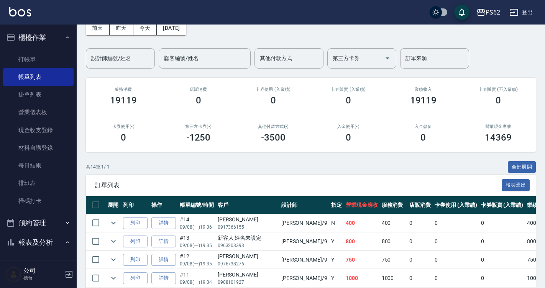
scroll to position [38, 0]
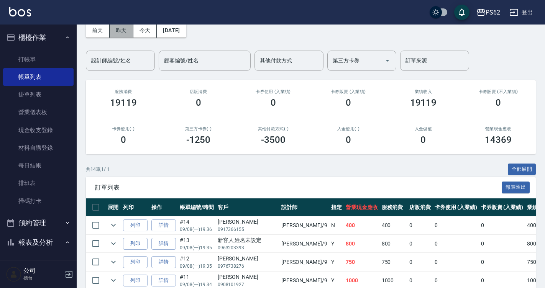
click at [117, 28] on button "昨天" at bounding box center [122, 30] width 24 height 14
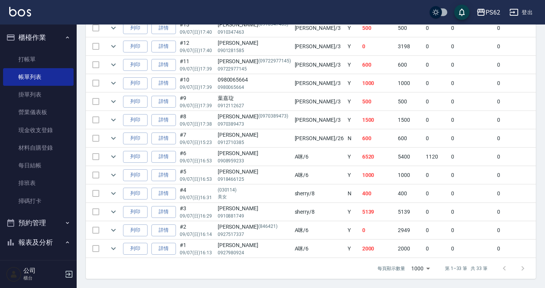
scroll to position [609, 0]
click at [113, 97] on icon "expand row" at bounding box center [113, 101] width 9 height 9
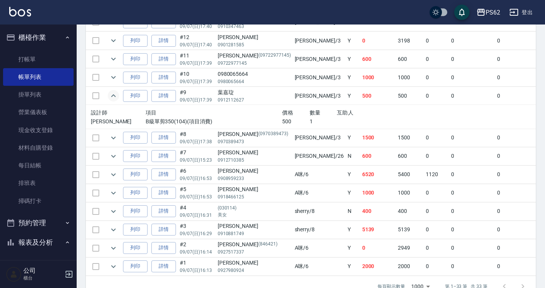
click at [113, 95] on icon "expand row" at bounding box center [113, 95] width 9 height 9
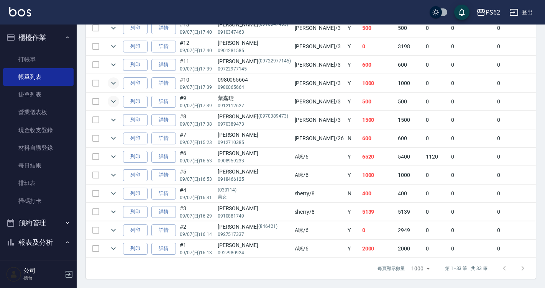
click at [112, 79] on icon "expand row" at bounding box center [113, 83] width 9 height 9
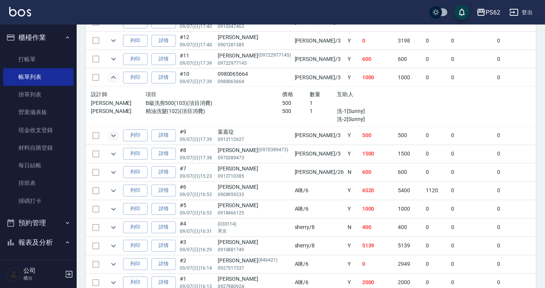
click at [113, 77] on icon "expand row" at bounding box center [113, 77] width 5 height 3
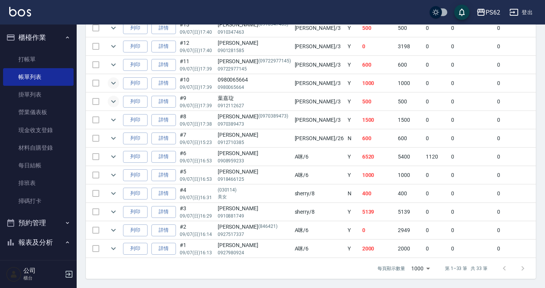
click at [110, 56] on td at bounding box center [113, 65] width 15 height 18
click at [113, 61] on icon "expand row" at bounding box center [113, 64] width 9 height 9
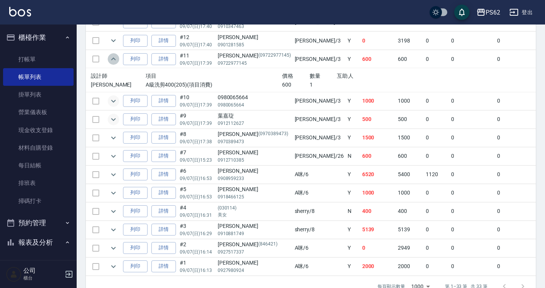
click at [113, 61] on icon "expand row" at bounding box center [113, 58] width 9 height 9
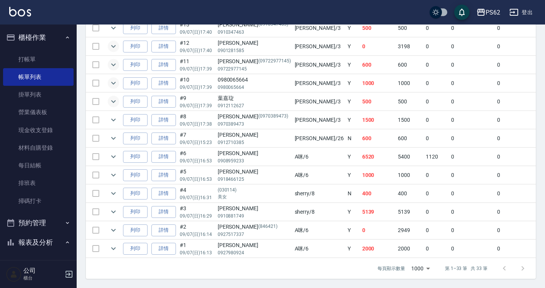
click at [116, 45] on icon "expand row" at bounding box center [113, 46] width 9 height 9
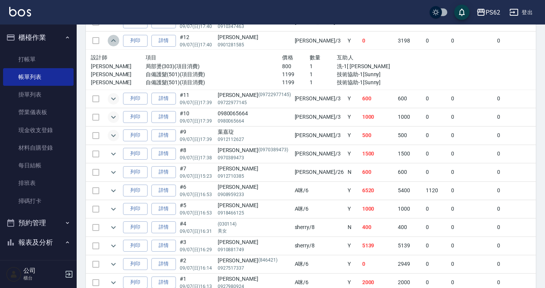
click at [117, 45] on icon "expand row" at bounding box center [113, 40] width 9 height 9
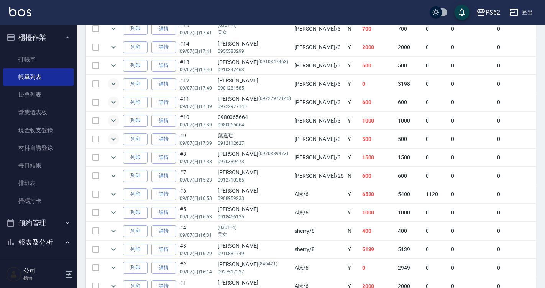
scroll to position [494, 0]
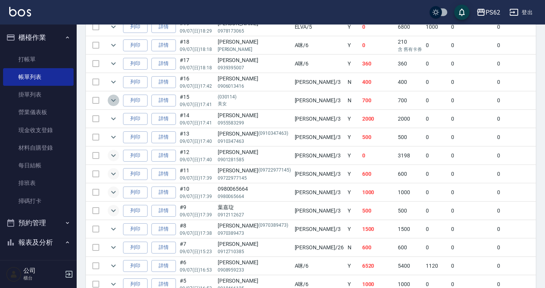
click at [112, 103] on icon "expand row" at bounding box center [113, 100] width 9 height 9
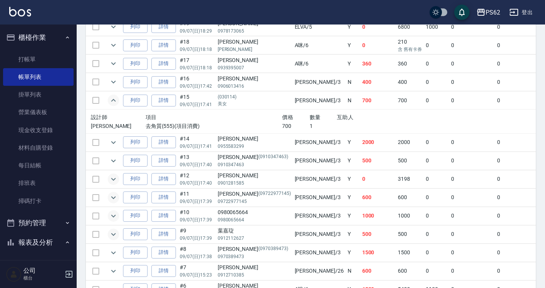
click at [114, 97] on icon "expand row" at bounding box center [113, 100] width 9 height 9
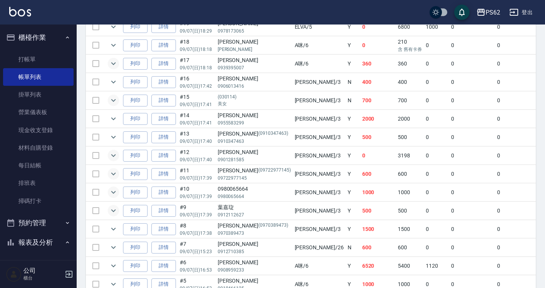
click at [113, 67] on icon "expand row" at bounding box center [113, 63] width 9 height 9
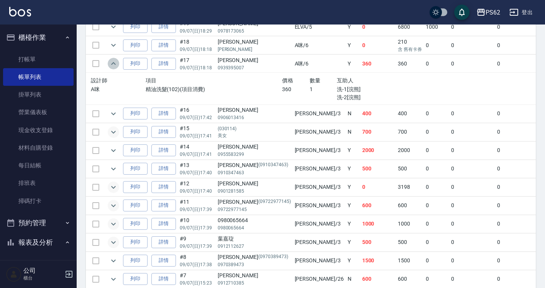
click at [113, 67] on icon "expand row" at bounding box center [113, 63] width 9 height 9
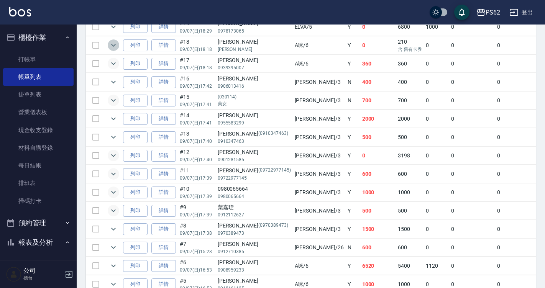
click at [110, 45] on icon "expand row" at bounding box center [113, 45] width 9 height 9
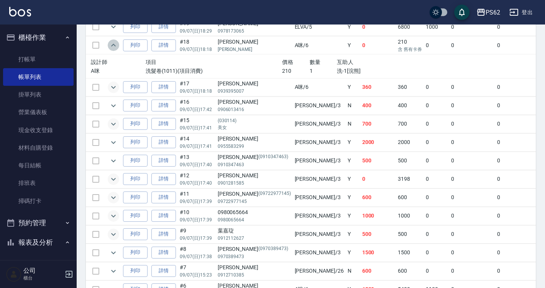
click at [110, 45] on icon "expand row" at bounding box center [113, 45] width 9 height 9
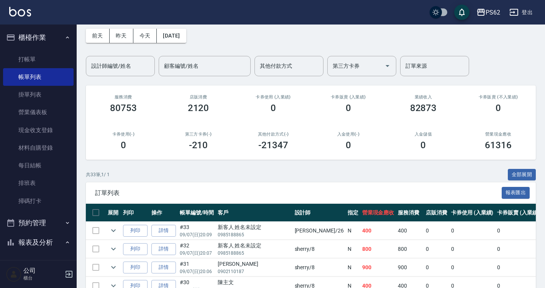
scroll to position [0, 0]
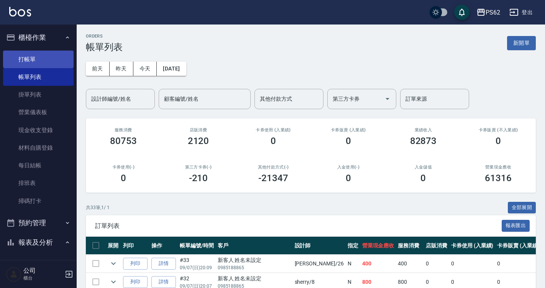
click at [52, 57] on link "打帳單" at bounding box center [38, 60] width 71 height 18
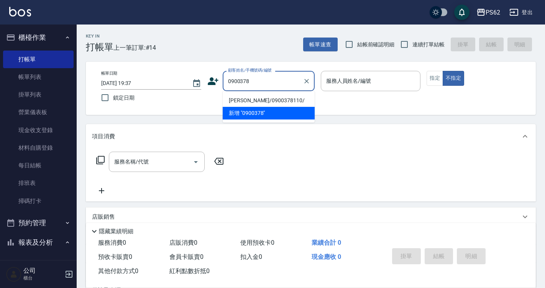
type input "[PERSON_NAME]/0900378110/"
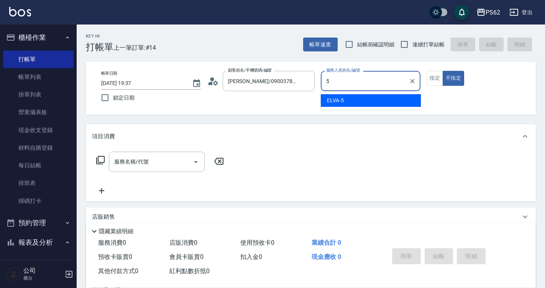
type input "ELVA-5"
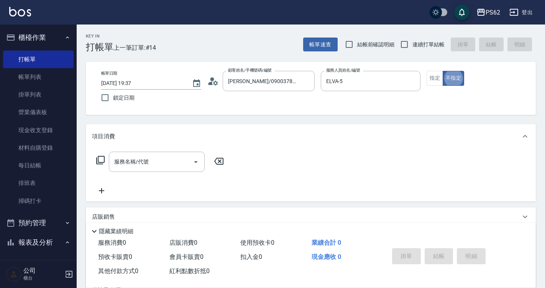
type button "false"
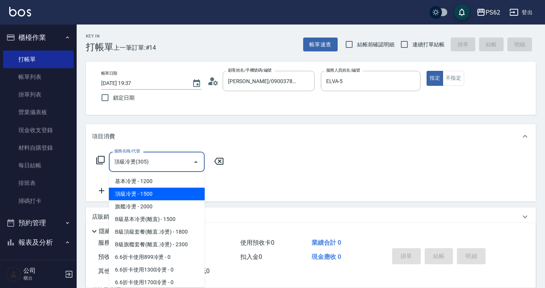
type input "頂級冷燙(305)"
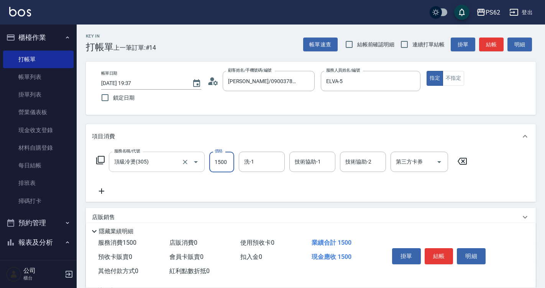
click at [143, 155] on div "頂級冷燙(305) 服務名稱/代號" at bounding box center [157, 162] width 96 height 20
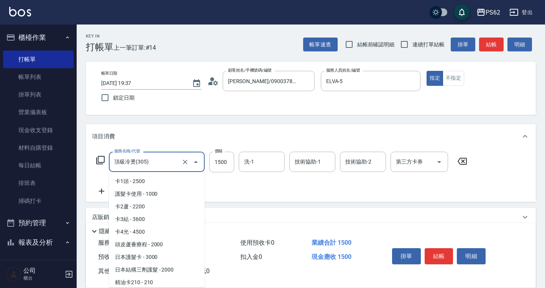
click at [144, 155] on div "頂級冷燙(305) 服務名稱/代號" at bounding box center [157, 162] width 96 height 20
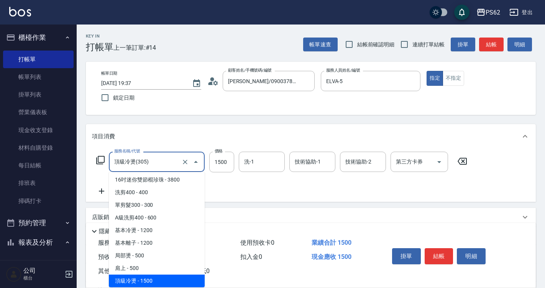
click at [144, 155] on div "頂級冷燙(305) 服務名稱/代號" at bounding box center [157, 162] width 96 height 20
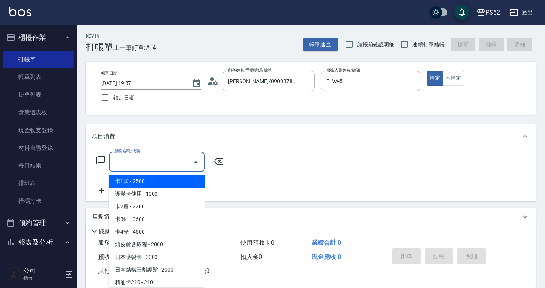
type input "ㄎ"
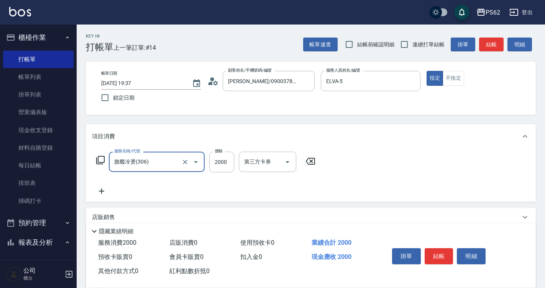
type input "旗艦冷燙(306)"
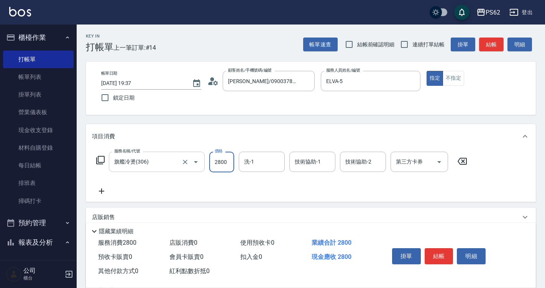
type input "2800"
type input "[PERSON_NAME]-26"
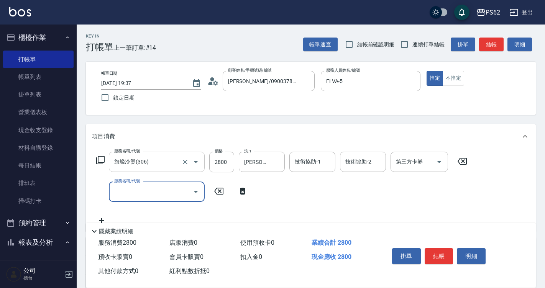
type input "ㄑ"
type input "間"
type input "肩帶上(404)"
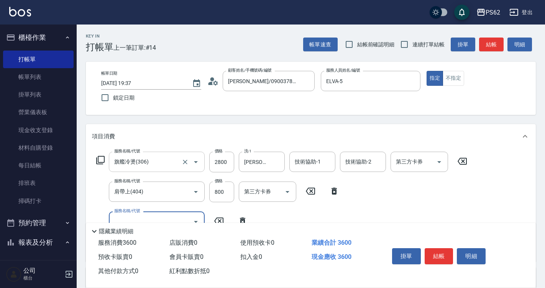
type input "2"
type input "B級洗剪500(103)"
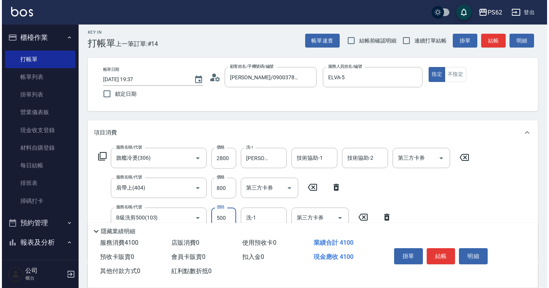
scroll to position [0, 0]
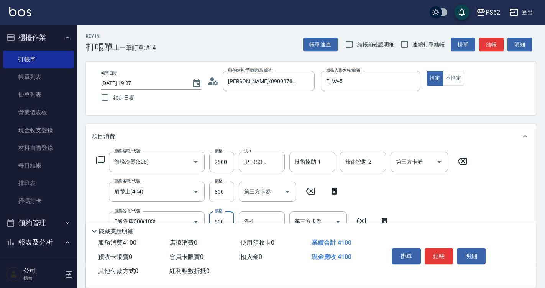
click at [488, 48] on button "結帳" at bounding box center [491, 45] width 25 height 14
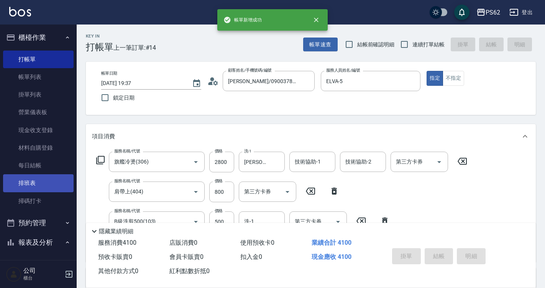
click at [44, 72] on link "帳單列表" at bounding box center [38, 77] width 71 height 18
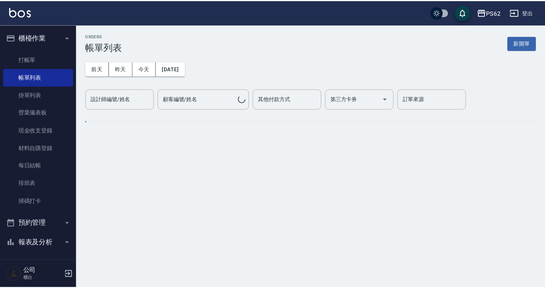
scroll to position [192, 0]
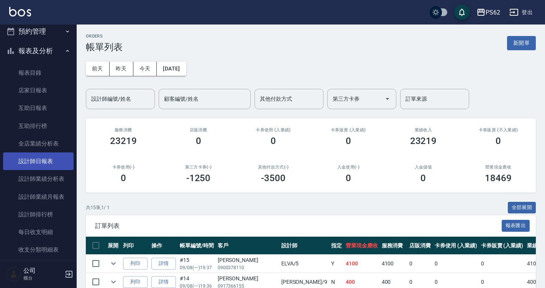
click at [40, 163] on link "設計師日報表" at bounding box center [38, 162] width 71 height 18
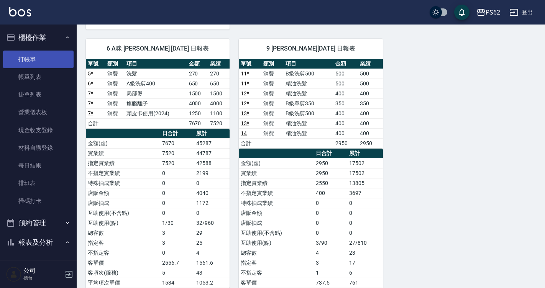
click at [18, 57] on link "打帳單" at bounding box center [38, 60] width 71 height 18
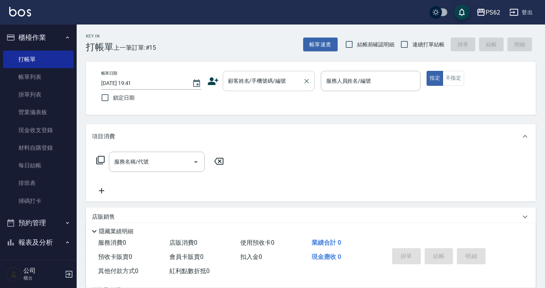
drag, startPoint x: 41, startPoint y: 57, endPoint x: 275, endPoint y: 80, distance: 234.9
click at [275, 80] on input "顧客姓名/手機號碼/編號" at bounding box center [263, 80] width 74 height 13
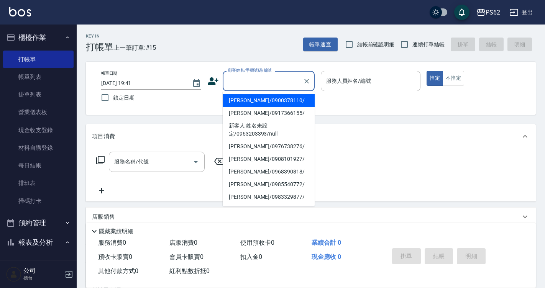
click at [250, 84] on input "顧客姓名/手機號碼/編號" at bounding box center [263, 80] width 74 height 13
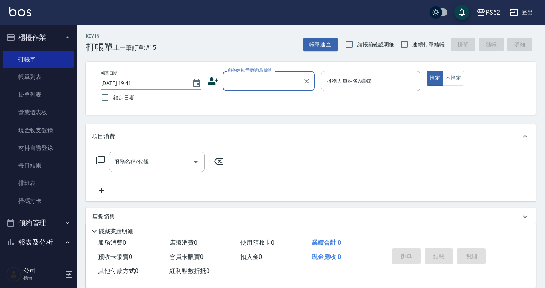
drag, startPoint x: 240, startPoint y: 71, endPoint x: 245, endPoint y: 74, distance: 6.2
click at [245, 74] on div "顧客姓名/手機號碼/編號 顧客姓名/手機號碼/編號" at bounding box center [269, 81] width 92 height 20
click at [245, 74] on div "顧客姓名/手機號碼/編號" at bounding box center [269, 81] width 92 height 20
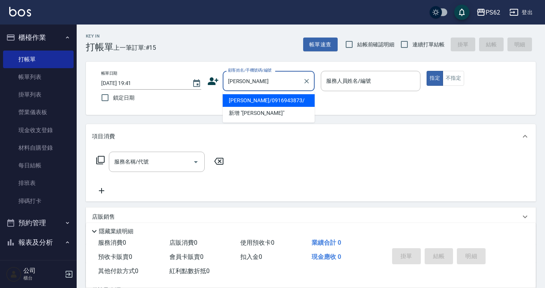
type input "[PERSON_NAME]/0916943873/"
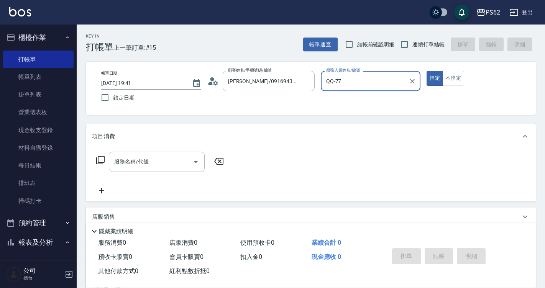
type input "QQ-7"
click at [427, 71] on button "指定" at bounding box center [435, 78] width 16 height 15
type button "true"
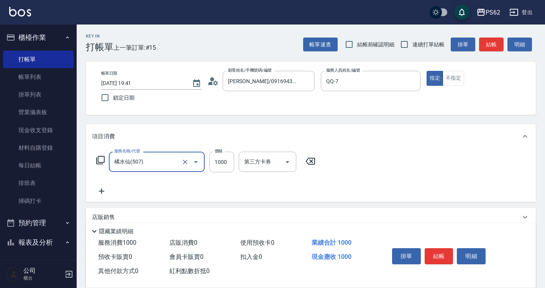
type input "橘水仙(507)"
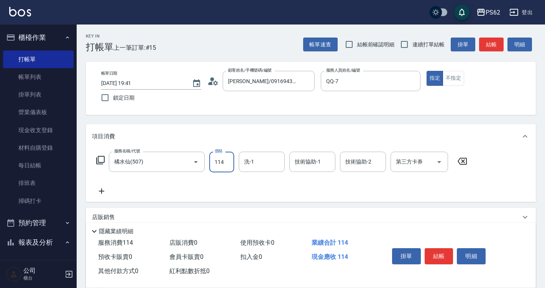
type input "114"
type input "2"
drag, startPoint x: 219, startPoint y: 169, endPoint x: 220, endPoint y: 162, distance: 7.0
click at [219, 169] on input "114" at bounding box center [221, 162] width 25 height 21
click at [227, 162] on input "114" at bounding box center [221, 162] width 25 height 21
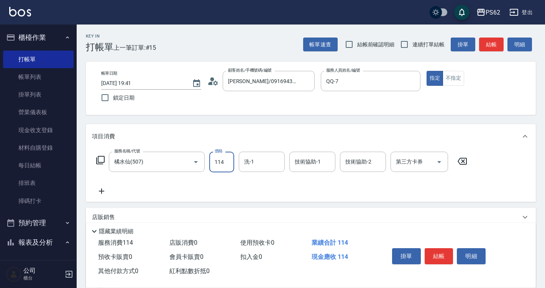
click at [252, 163] on input "洗-1" at bounding box center [261, 161] width 39 height 13
click at [313, 197] on div "服務名稱/代號 橘水仙(507) 服務名稱/代號 價格 114 價格 洗-1 洗-1 技術協助-1 技術協助-1 技術協助-2 技術協助-2 第三方卡券 第三…" at bounding box center [311, 175] width 450 height 53
click at [227, 161] on input "114" at bounding box center [221, 162] width 25 height 21
type input "1149"
click at [435, 255] on button "結帳" at bounding box center [439, 256] width 29 height 16
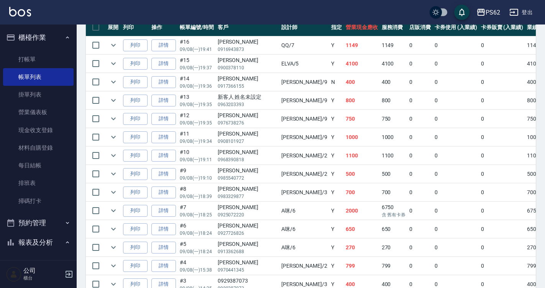
scroll to position [230, 0]
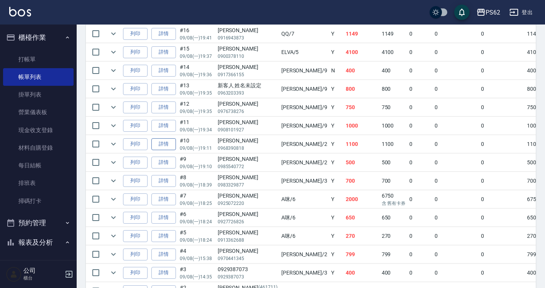
click at [173, 144] on link "詳情" at bounding box center [163, 144] width 25 height 12
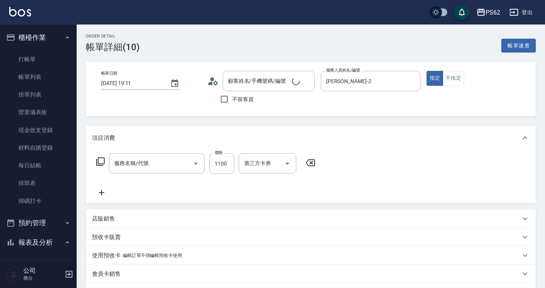
type input "[DATE] 19:11"
type input "[PERSON_NAME]-2"
type input "橘水仙(507)"
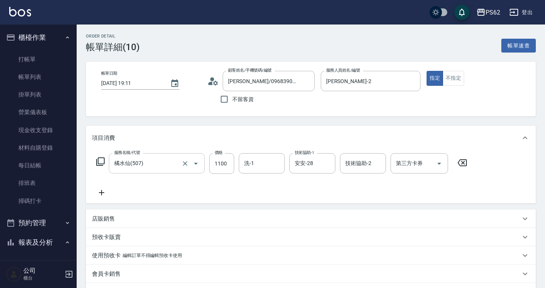
type input "[PERSON_NAME]/0968390818/"
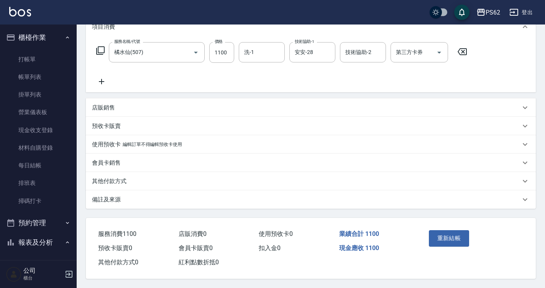
scroll to position [115, 0]
click at [112, 110] on div "店販銷售" at bounding box center [311, 108] width 450 height 18
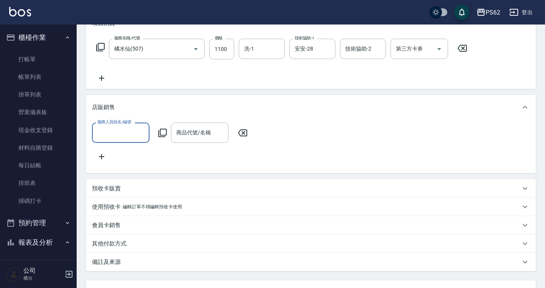
scroll to position [0, 0]
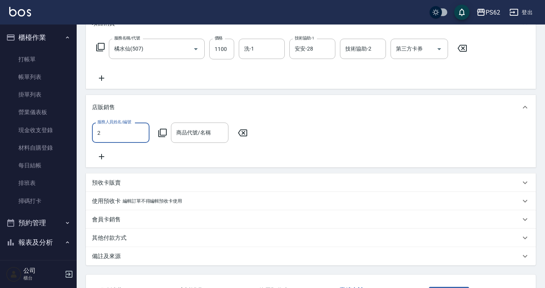
type input "[PERSON_NAME]-2"
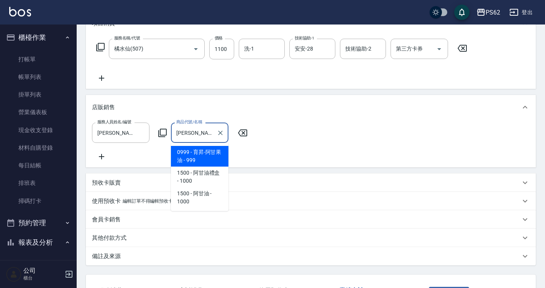
type input "育昇-阿甘果油"
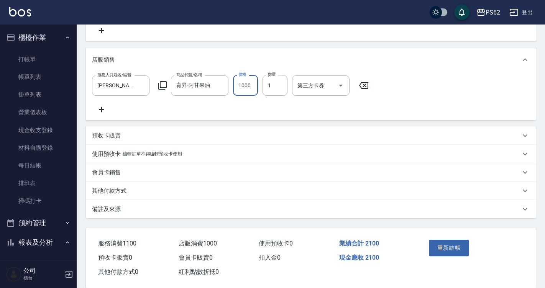
scroll to position [181, 0]
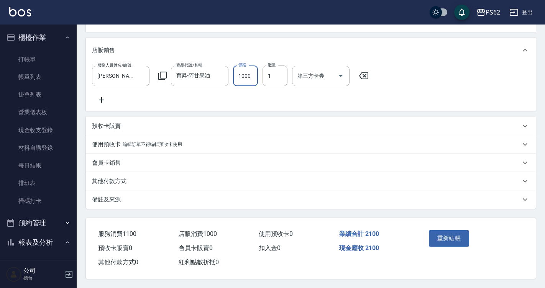
type input "1000"
click at [104, 182] on p "其他付款方式" at bounding box center [109, 181] width 34 height 8
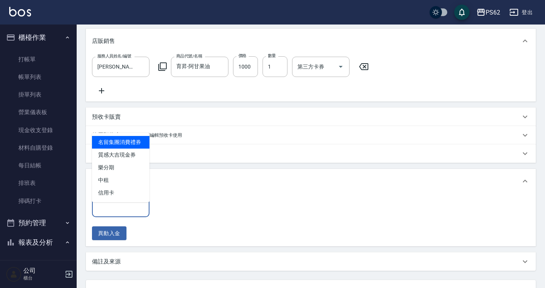
click at [110, 209] on input "其他付款方式" at bounding box center [120, 206] width 51 height 13
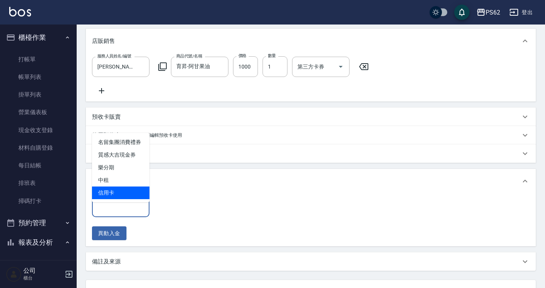
click at [116, 195] on span "信用卡" at bounding box center [120, 193] width 57 height 13
type input "信用卡"
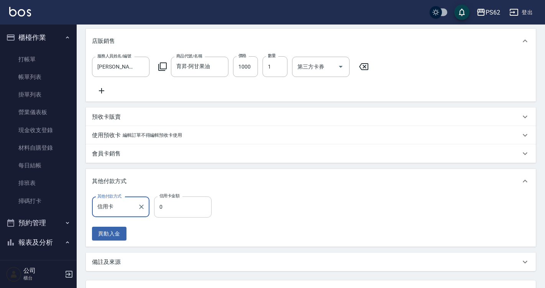
click at [160, 212] on input "0" at bounding box center [182, 207] width 57 height 21
type input "2100"
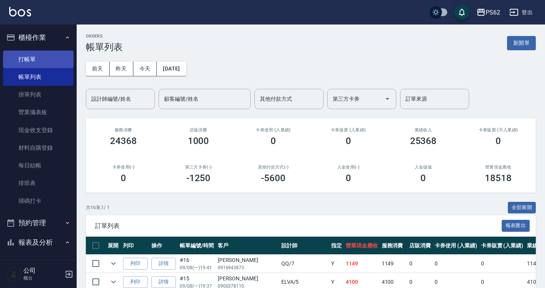
click at [25, 54] on link "打帳單" at bounding box center [38, 60] width 71 height 18
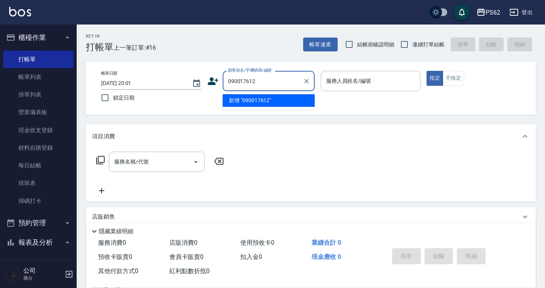
drag, startPoint x: 261, startPoint y: 84, endPoint x: 219, endPoint y: 78, distance: 42.5
click at [219, 78] on div "顧客姓名/手機號碼/編號 090017612 顧客姓名/手機號碼/編號" at bounding box center [260, 81] width 107 height 20
type input "090017612"
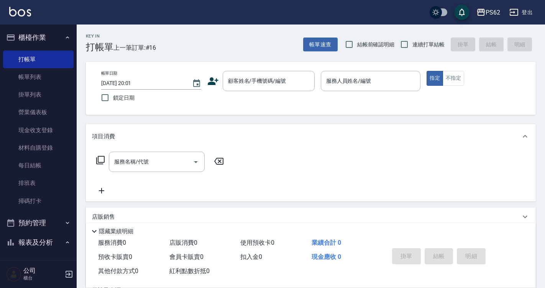
click at [215, 83] on icon at bounding box center [213, 81] width 11 height 8
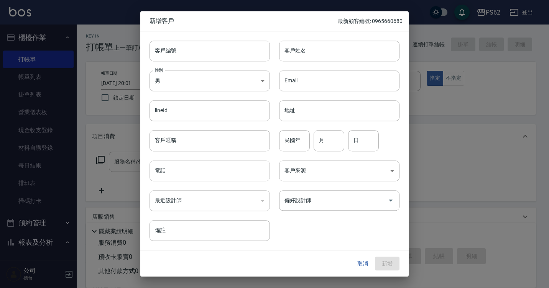
click at [167, 169] on input "電話" at bounding box center [209, 171] width 120 height 21
paste input "090017612"
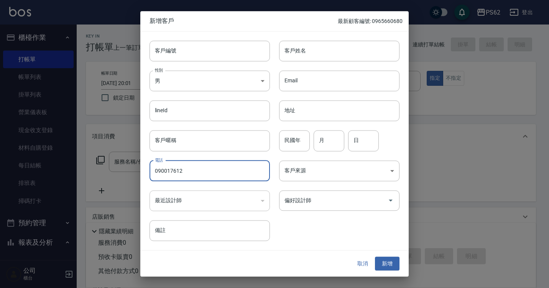
click at [167, 171] on input "090017612" at bounding box center [209, 171] width 120 height 21
click at [179, 172] on input "090017612" at bounding box center [209, 171] width 120 height 21
click at [199, 167] on input "0900176162" at bounding box center [209, 171] width 120 height 21
type input "0900176162"
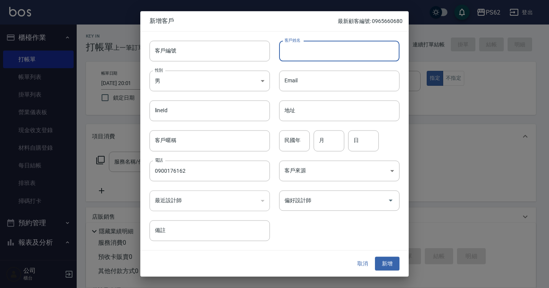
click at [310, 48] on input "客戶姓名" at bounding box center [339, 51] width 120 height 21
type input "[PERSON_NAME]"
click at [332, 132] on input "月" at bounding box center [329, 141] width 31 height 21
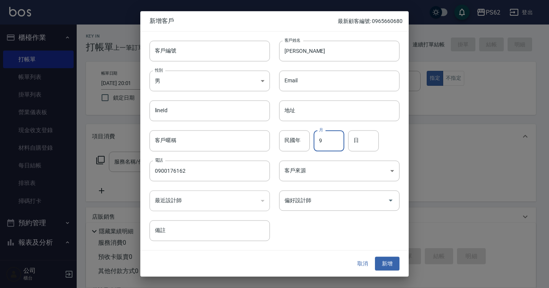
type input "9"
type input "8"
click at [327, 181] on div "偏好設計師 偏好設計師" at bounding box center [335, 196] width 130 height 30
click at [325, 196] on input "偏好設計師" at bounding box center [333, 200] width 102 height 13
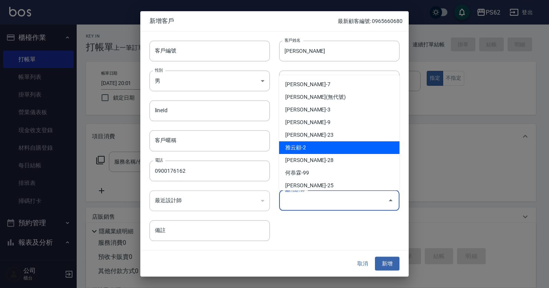
click at [315, 144] on li "雅云顧-2" at bounding box center [339, 147] width 120 height 13
type input "[PERSON_NAME]顧"
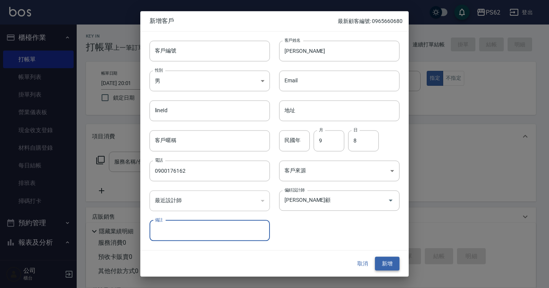
click at [387, 262] on button "新增" at bounding box center [387, 264] width 25 height 14
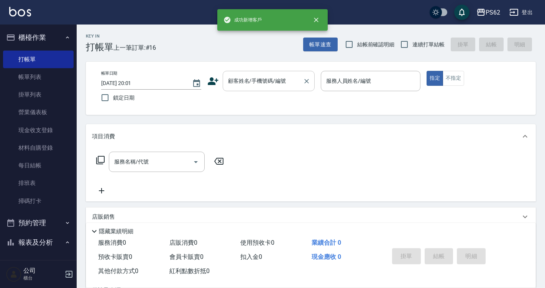
click at [251, 82] on input "顧客姓名/手機號碼/編號" at bounding box center [263, 80] width 74 height 13
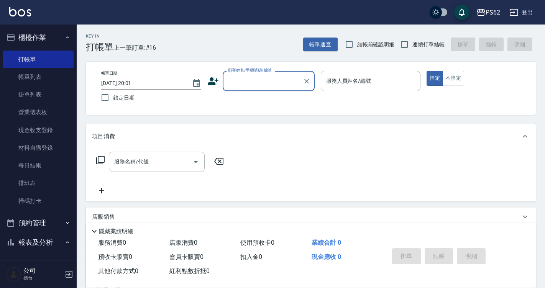
paste input "090017612"
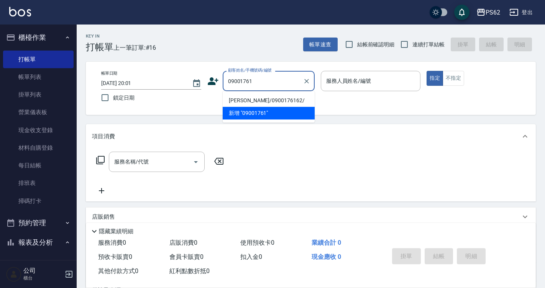
type input "[PERSON_NAME]/0900176162/"
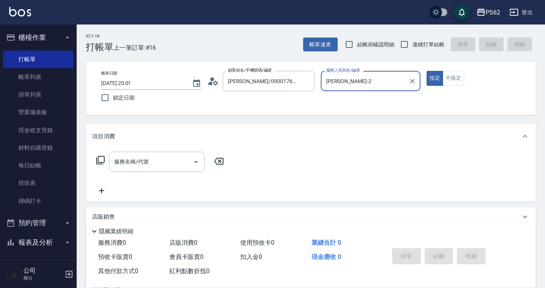
type input "[PERSON_NAME]-2"
click at [427, 71] on button "指定" at bounding box center [435, 78] width 16 height 15
type button "true"
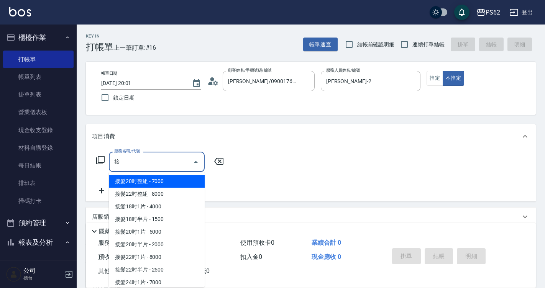
scroll to position [77, 0]
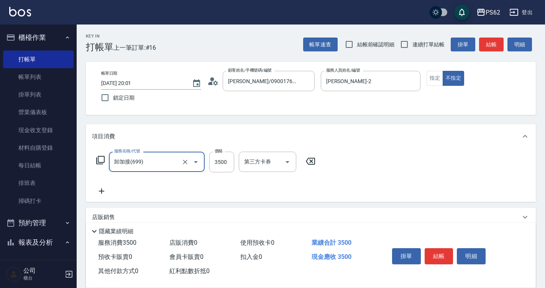
type input "卸加接(699)"
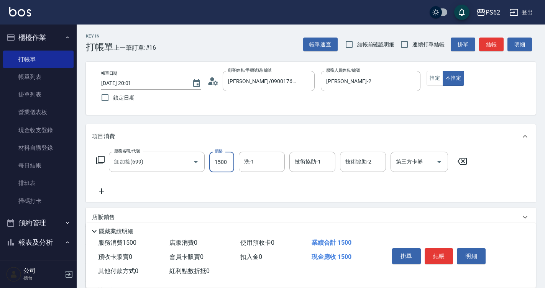
type input "1500"
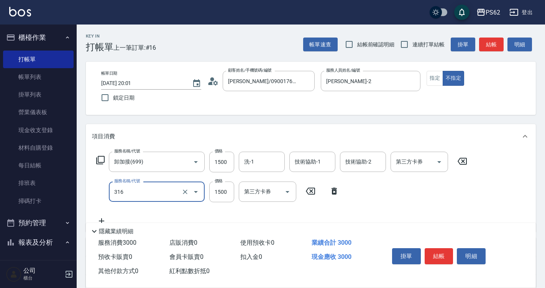
type input "頂級染髮(316)"
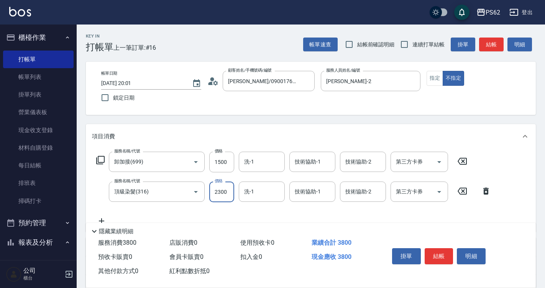
type input "2300"
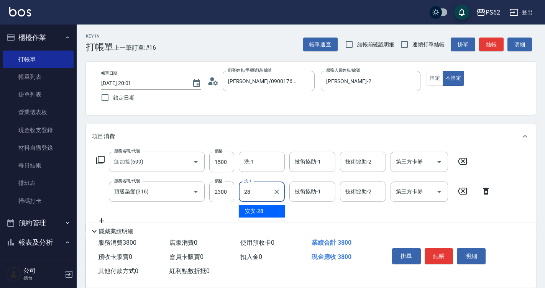
type input "安安-28"
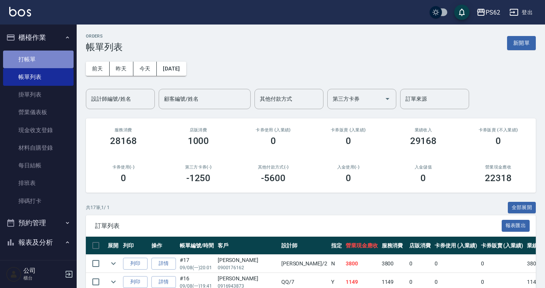
click at [39, 64] on link "打帳單" at bounding box center [38, 60] width 71 height 18
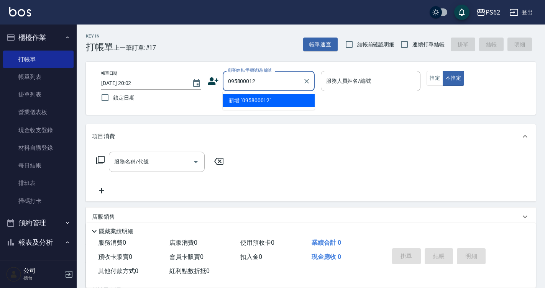
click at [284, 80] on input "095800012" at bounding box center [263, 80] width 74 height 13
type input "095800012"
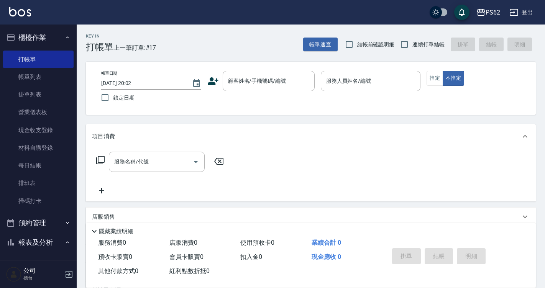
click at [214, 79] on icon at bounding box center [212, 81] width 11 height 11
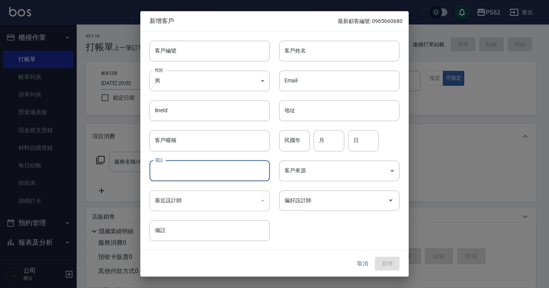
click at [186, 172] on input "電話" at bounding box center [209, 171] width 120 height 21
paste input "095800012"
type input "095800012"
click at [303, 60] on input "客戶姓名" at bounding box center [339, 51] width 120 height 21
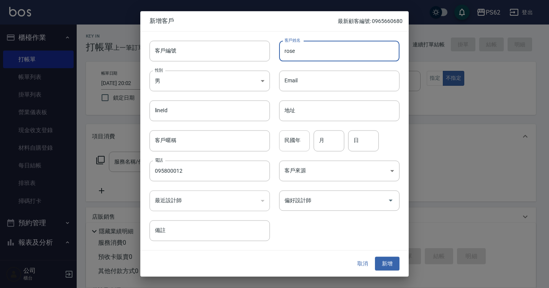
type input "rose"
click at [298, 142] on input "民國年" at bounding box center [294, 141] width 31 height 21
type input "10"
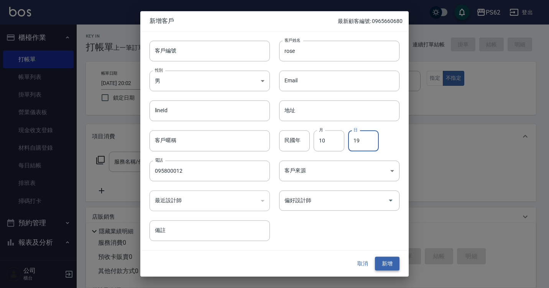
type input "19"
click at [389, 264] on button "新增" at bounding box center [387, 264] width 25 height 14
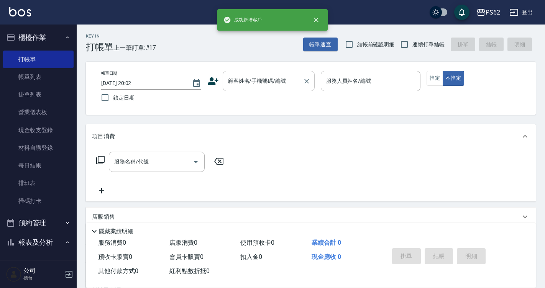
click at [247, 82] on input "顧客姓名/手機號碼/編號" at bounding box center [263, 80] width 74 height 13
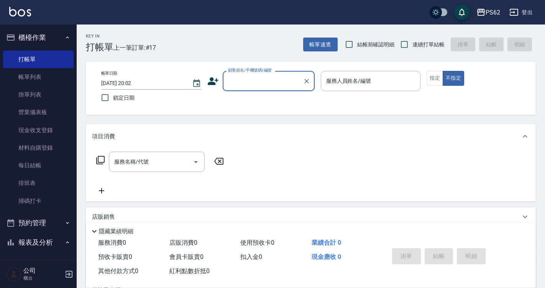
paste input "095800012"
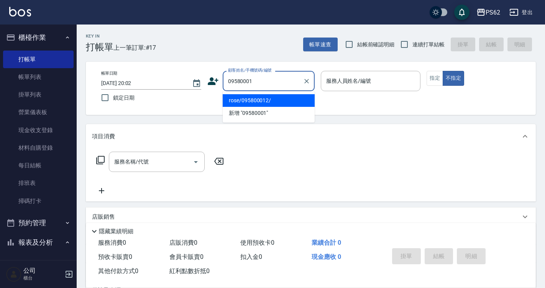
type input "rose/095800012/"
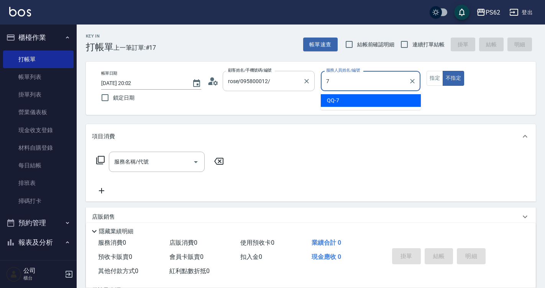
type input "QQ-7"
type button "false"
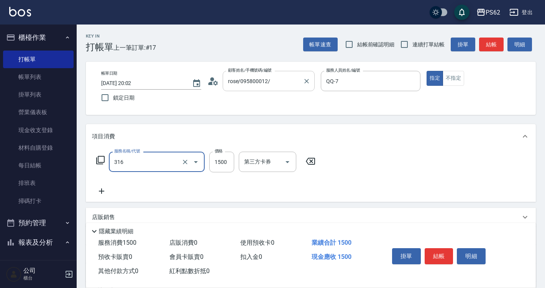
type input "頂級染髮(316)"
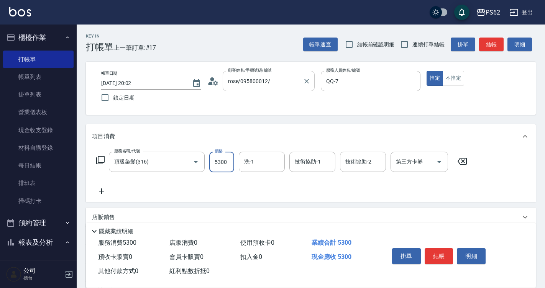
type input "5300"
type input "2"
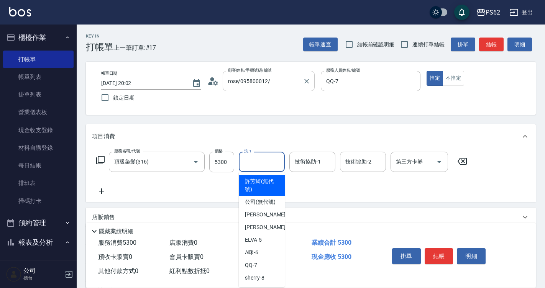
type input "[PERSON_NAME](無代號)"
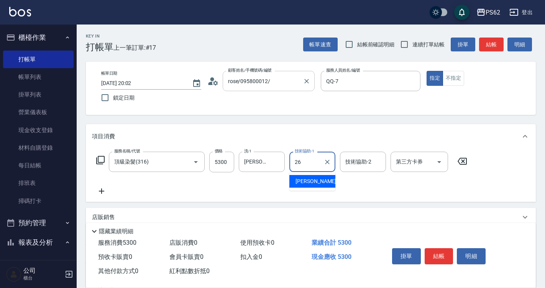
type input "[PERSON_NAME]-26"
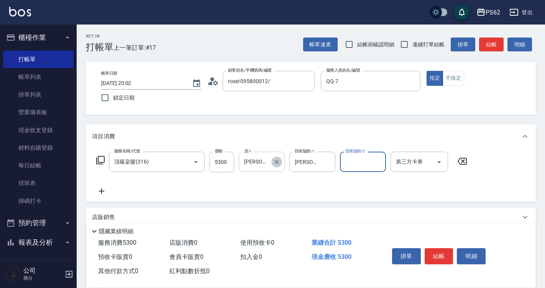
click at [279, 162] on icon "Clear" at bounding box center [277, 162] width 8 height 8
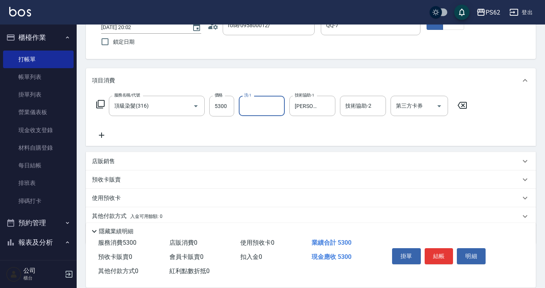
scroll to position [85, 0]
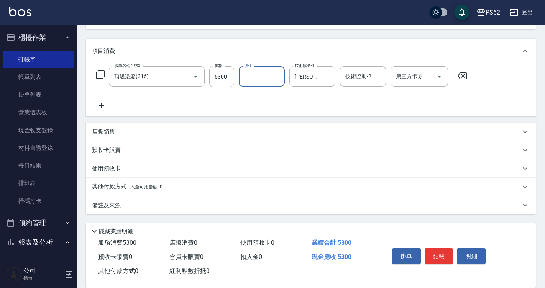
click at [120, 185] on p "其他付款方式 入金可用餘額: 0" at bounding box center [127, 187] width 71 height 8
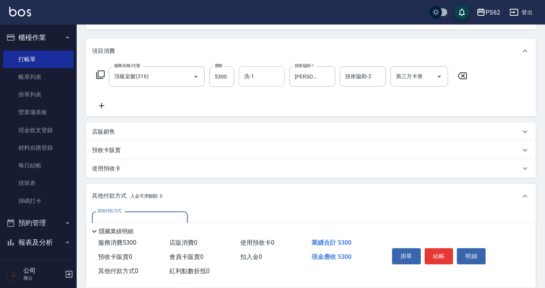
scroll to position [0, 0]
click at [118, 208] on div "其他付款方式 入金可用餘額: 0" at bounding box center [311, 196] width 450 height 25
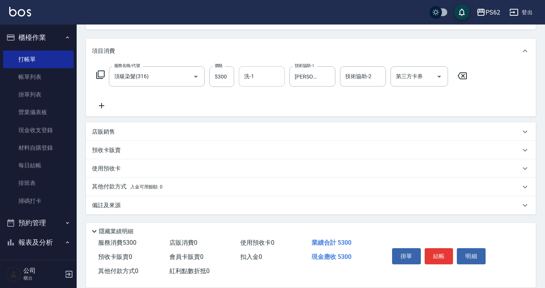
click at [119, 183] on p "其他付款方式 入金可用餘額: 0" at bounding box center [127, 187] width 71 height 8
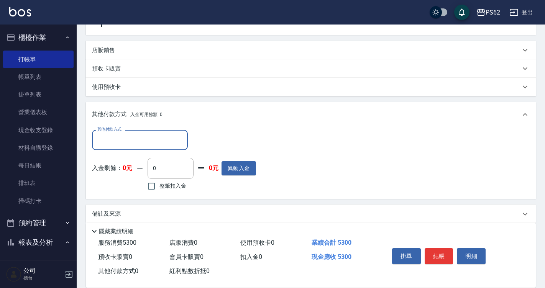
scroll to position [176, 0]
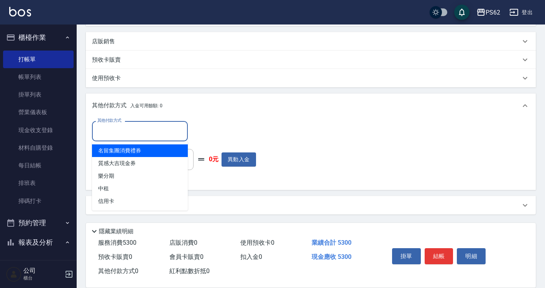
click at [138, 131] on input "其他付款方式" at bounding box center [139, 131] width 89 height 13
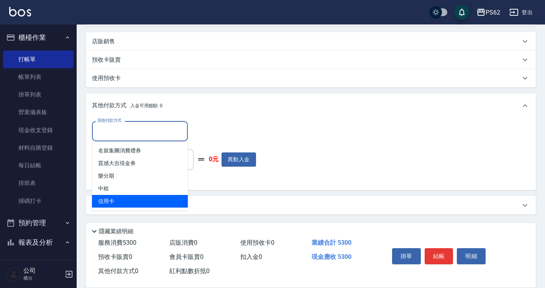
click at [120, 200] on span "信用卡" at bounding box center [140, 201] width 96 height 13
type input "信用卡"
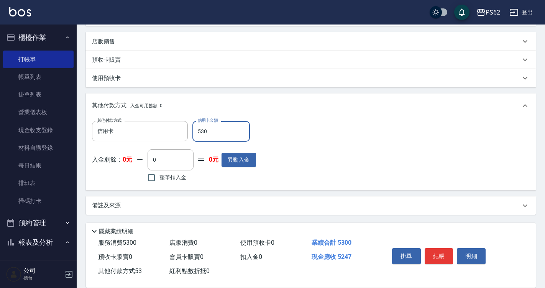
type input "5300"
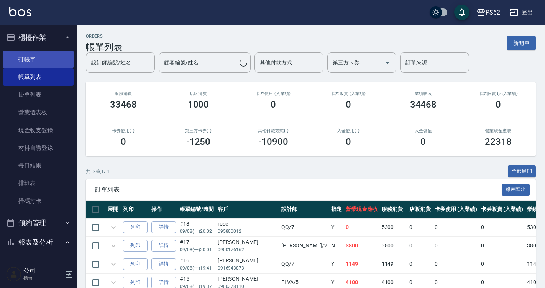
click at [56, 63] on link "打帳單" at bounding box center [38, 60] width 71 height 18
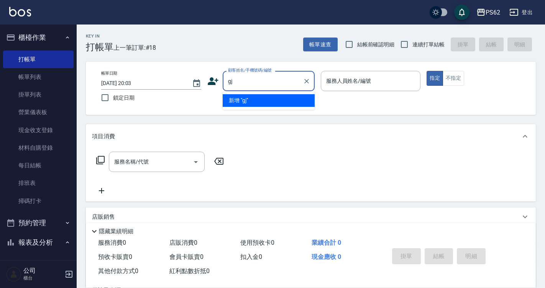
type input "g"
type input "無名字/帥哥/null"
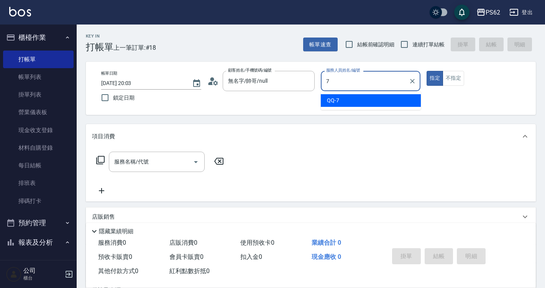
type input "QQ-7"
type button "true"
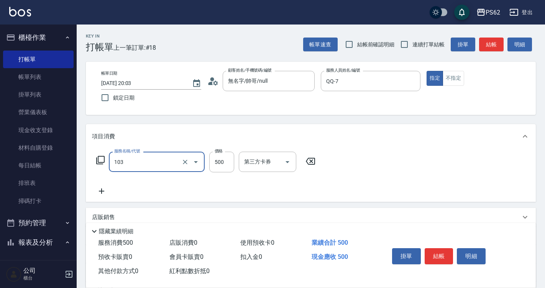
type input "B級洗剪500(103)"
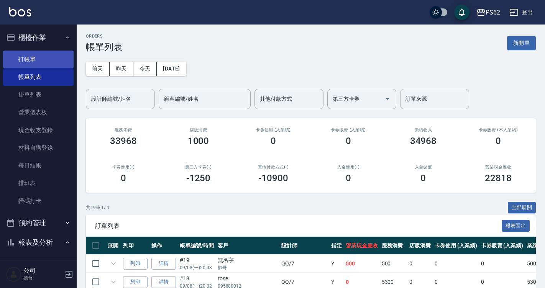
click at [52, 66] on link "打帳單" at bounding box center [38, 60] width 71 height 18
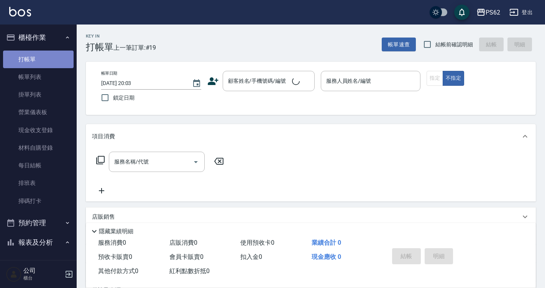
click at [52, 66] on link "打帳單" at bounding box center [38, 60] width 71 height 18
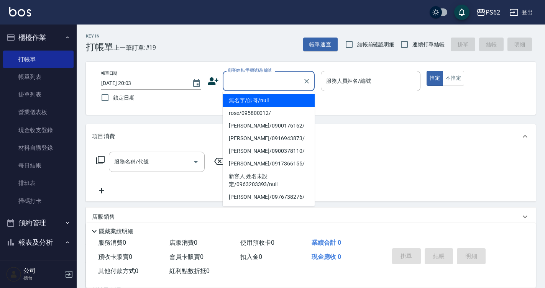
click at [231, 85] on input "顧客姓名/手機號碼/編號" at bounding box center [263, 80] width 74 height 13
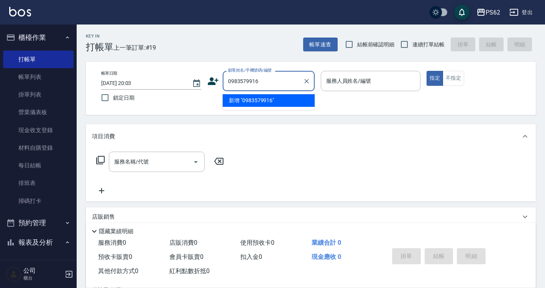
type input "0983579916"
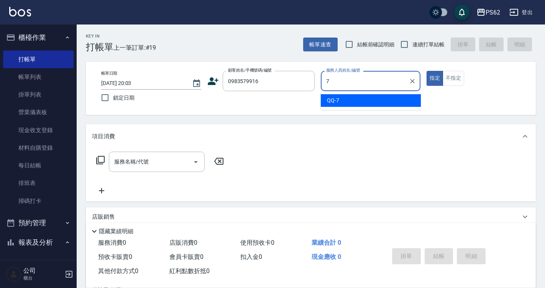
type input "QQ-7"
type button "true"
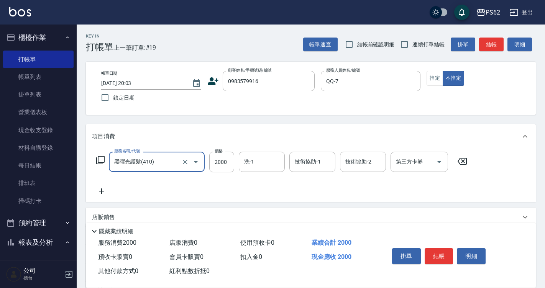
type input "黑曜光護髮(410)"
type input "2300"
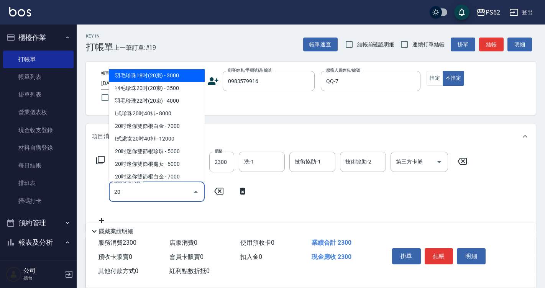
type input "2"
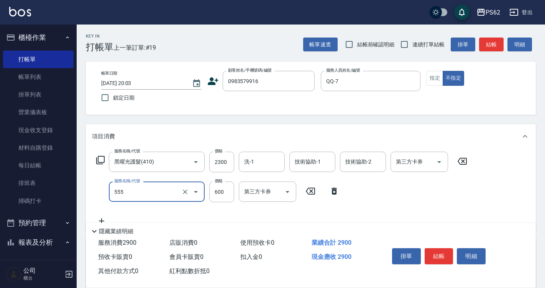
type input "去角質(555)"
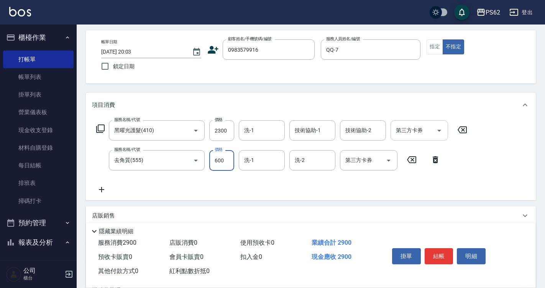
scroll to position [77, 0]
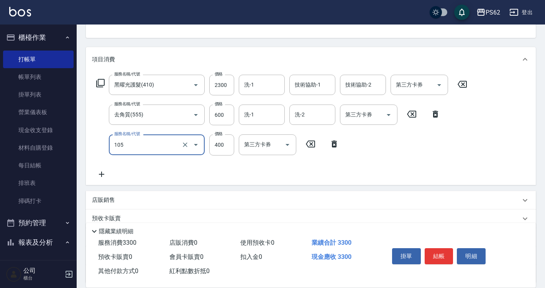
type input "A級單剪400(105)"
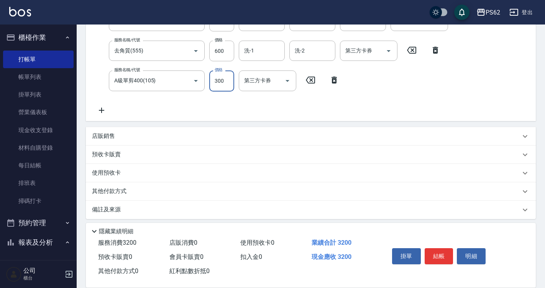
scroll to position [146, 0]
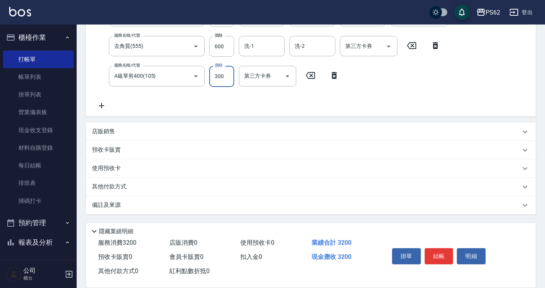
type input "300"
click at [113, 188] on p "其他付款方式" at bounding box center [111, 187] width 38 height 8
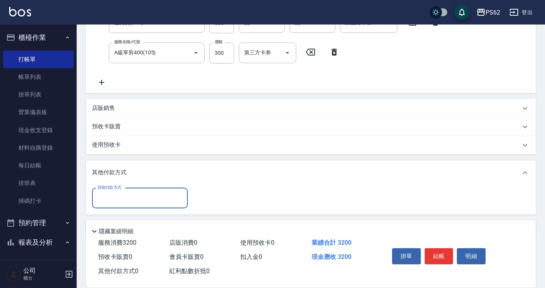
scroll to position [194, 0]
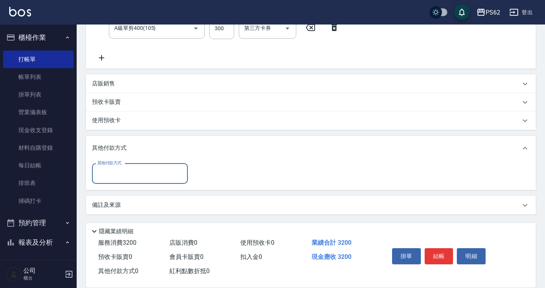
click at [119, 175] on input "其他付款方式" at bounding box center [139, 173] width 89 height 13
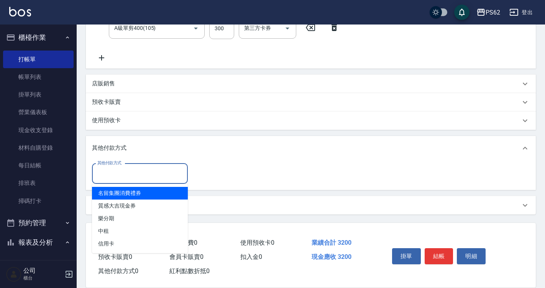
click at [154, 198] on span "名留集團消費禮券" at bounding box center [140, 193] width 96 height 13
type input "名留集團消費禮券"
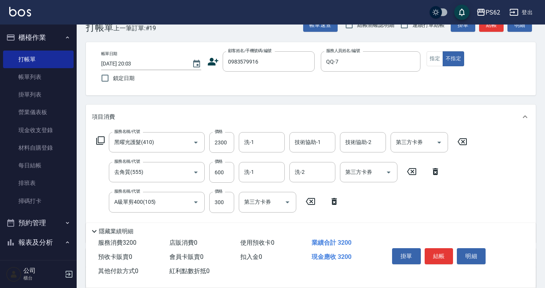
scroll to position [38, 0]
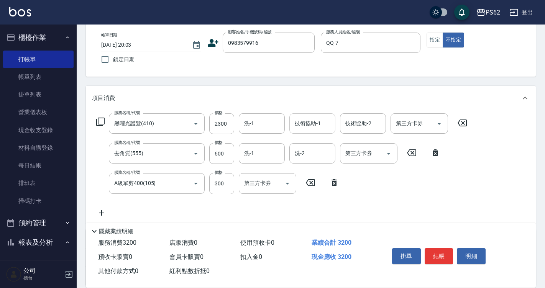
click at [307, 133] on div "技術協助-1" at bounding box center [312, 123] width 46 height 20
type input "安安-28"
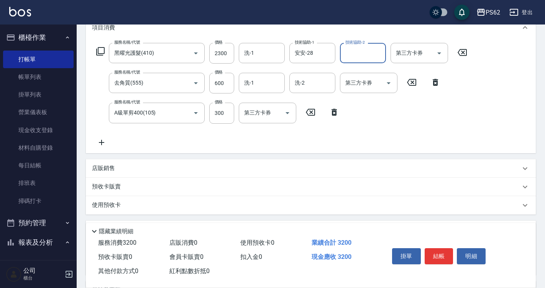
scroll to position [194, 0]
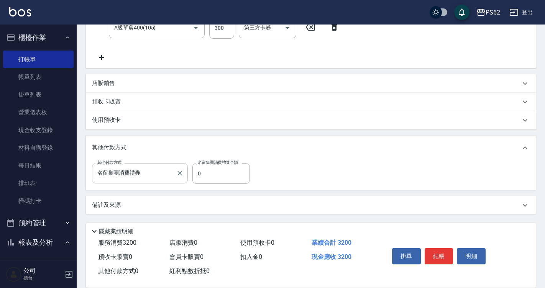
click at [148, 173] on input "名留集團消費禮券" at bounding box center [133, 173] width 77 height 13
click at [203, 194] on div "項目消費 服務名稱/代號 黑曜光護髮(410) 服務名稱/代號 價格 2300 價格 洗-1 洗-1 技術協助-1 安安-28 技術協助-1 技術協助-2 技…" at bounding box center [311, 72] width 450 height 284
click at [226, 174] on input "0" at bounding box center [220, 173] width 57 height 21
type input "3000"
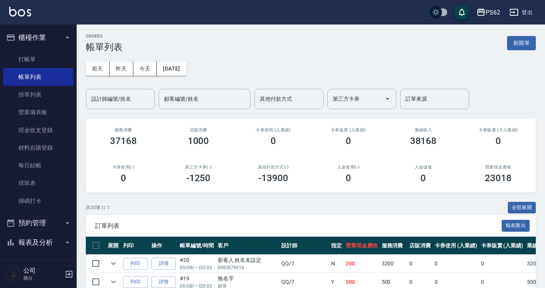
click at [528, 3] on div "PS62 登出" at bounding box center [272, 12] width 545 height 25
click at [527, 17] on button "登出" at bounding box center [521, 12] width 30 height 14
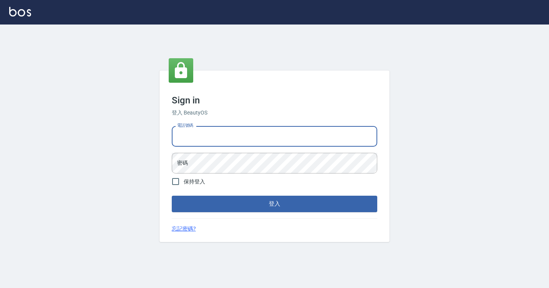
type input "0958979592"
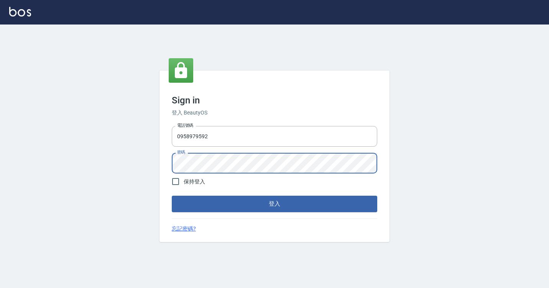
click at [172, 196] on button "登入" at bounding box center [274, 204] width 205 height 16
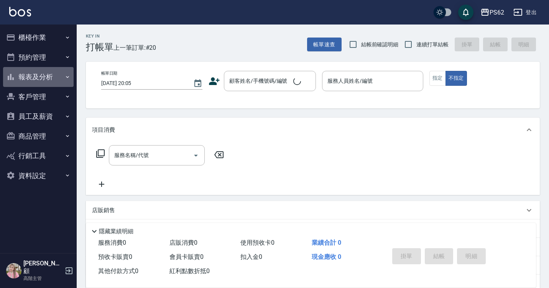
click at [53, 77] on button "報表及分析" at bounding box center [38, 77] width 71 height 20
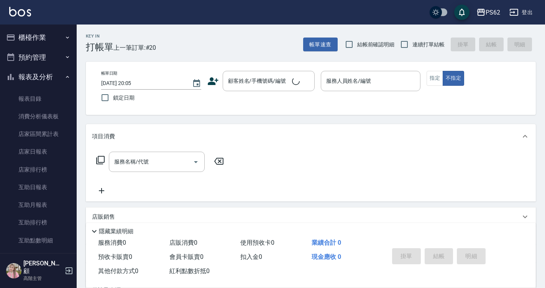
click at [41, 118] on link "消費分析儀表板" at bounding box center [38, 117] width 71 height 18
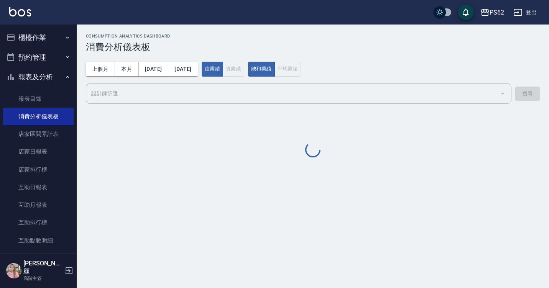
click at [51, 33] on button "櫃檯作業" at bounding box center [38, 38] width 71 height 20
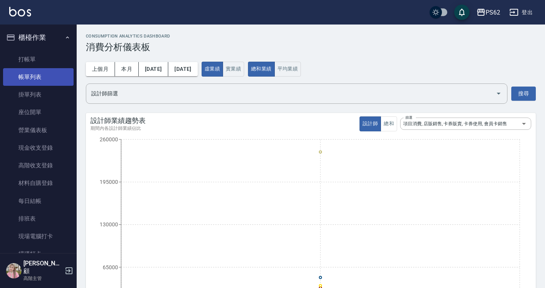
click at [44, 83] on link "帳單列表" at bounding box center [38, 77] width 71 height 18
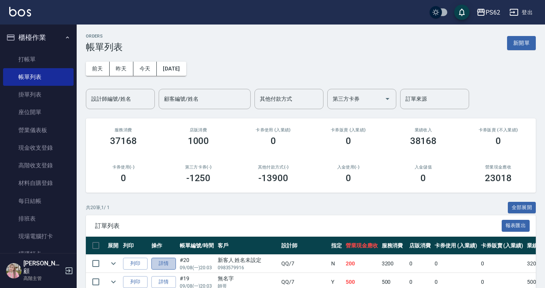
click at [171, 261] on link "詳情" at bounding box center [163, 264] width 25 height 12
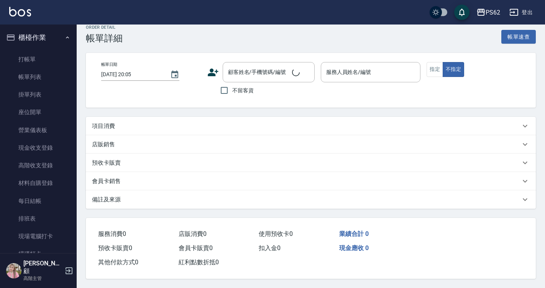
type input "[DATE] 20:03"
type input "QQ-7"
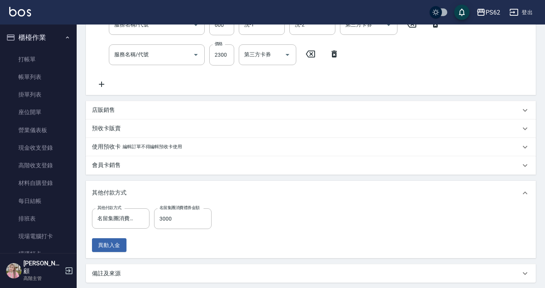
type input "A級單剪400(105)"
type input "去角質(555)"
type input "黑曜光護髮(410)"
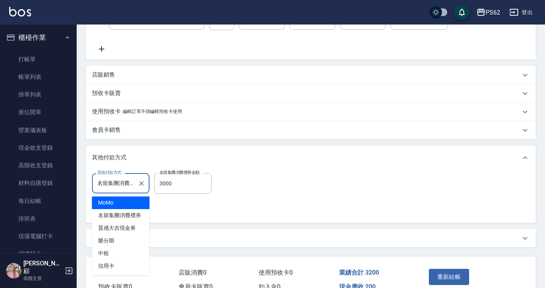
click at [124, 181] on input "名留集團消費禮券" at bounding box center [114, 183] width 39 height 13
type input "新客人 姓名未設定/0983579916/null"
click at [127, 199] on span "MoMo" at bounding box center [120, 203] width 57 height 13
type input "MoMo"
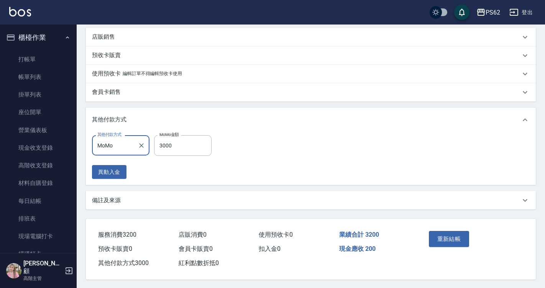
scroll to position [246, 0]
click at [457, 234] on button "重新結帳" at bounding box center [449, 238] width 41 height 16
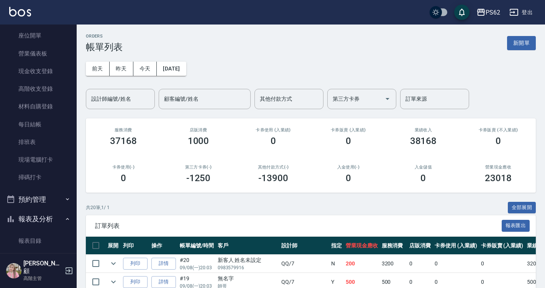
scroll to position [230, 0]
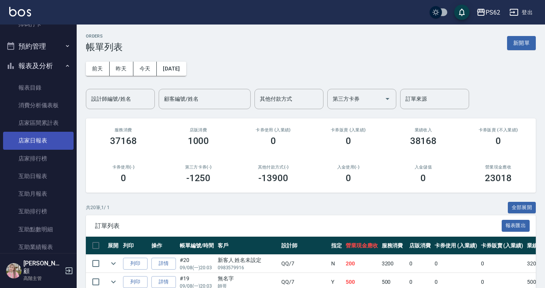
click at [50, 135] on link "店家日報表" at bounding box center [38, 141] width 71 height 18
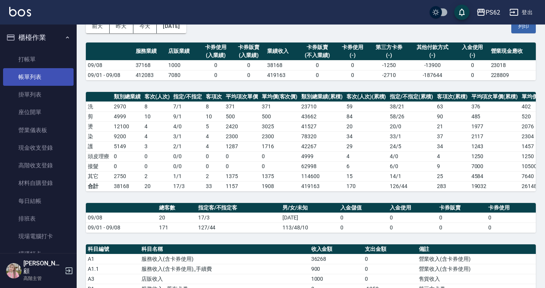
click at [29, 80] on link "帳單列表" at bounding box center [38, 77] width 71 height 18
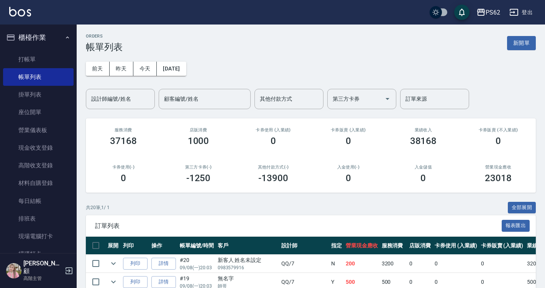
click at [102, 84] on div "前天 昨天 今天 2025/09/08 設計師編號/姓名 設計師編號/姓名 顧客編號/姓名 顧客編號/姓名 其他付款方式 其他付款方式 第三方卡券 第三方卡券…" at bounding box center [311, 81] width 450 height 57
click at [103, 94] on div "設計師編號/姓名 設計師編號/姓名" at bounding box center [120, 99] width 69 height 20
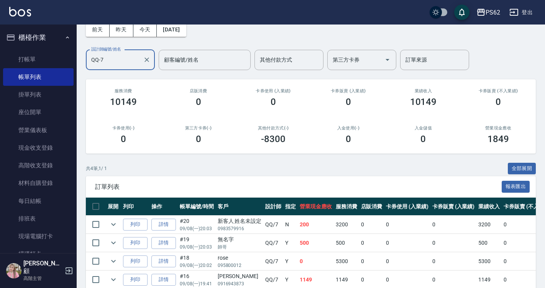
scroll to position [76, 0]
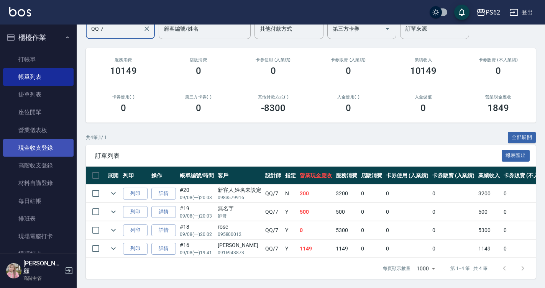
type input "QQ-7"
click at [31, 146] on link "現金收支登錄" at bounding box center [38, 148] width 71 height 18
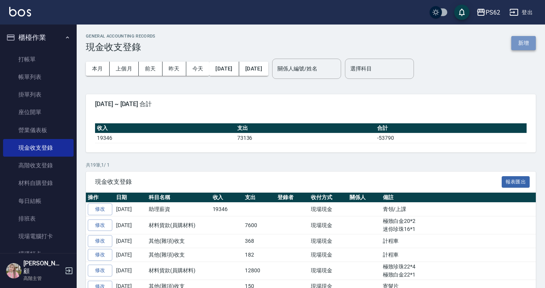
click at [523, 40] on button "新增" at bounding box center [523, 43] width 25 height 14
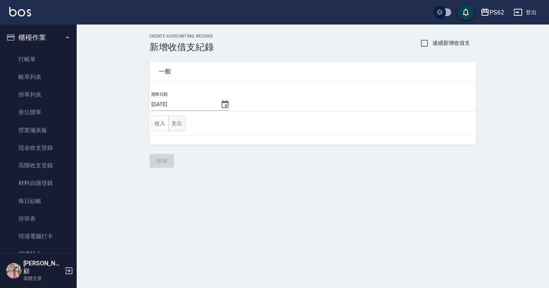
click at [177, 130] on button "支出" at bounding box center [176, 124] width 17 height 16
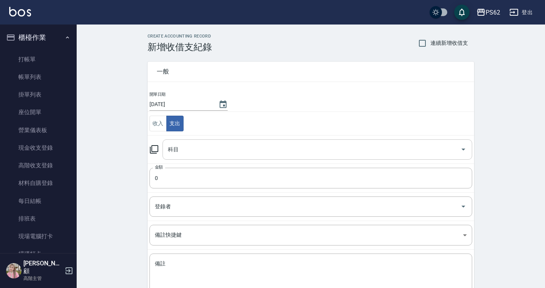
click at [184, 143] on input "科目" at bounding box center [311, 149] width 291 height 13
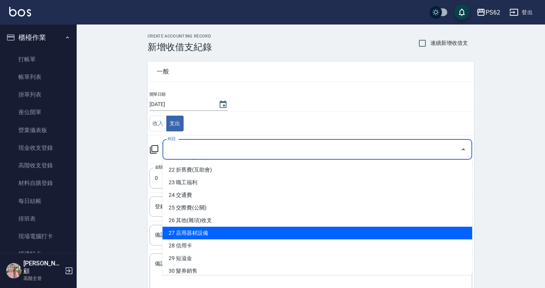
scroll to position [153, 0]
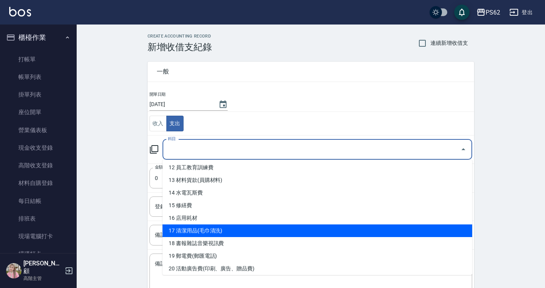
click at [205, 231] on li "17 清潔用品(毛巾清洗)" at bounding box center [318, 231] width 310 height 13
type input "17 清潔用品(毛巾清洗)"
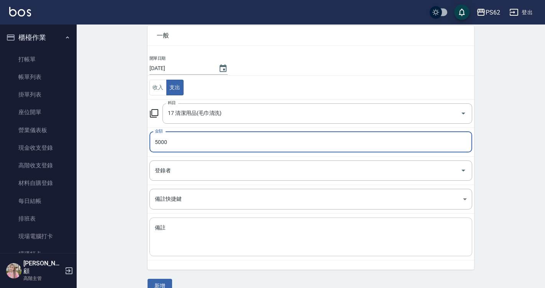
scroll to position [38, 0]
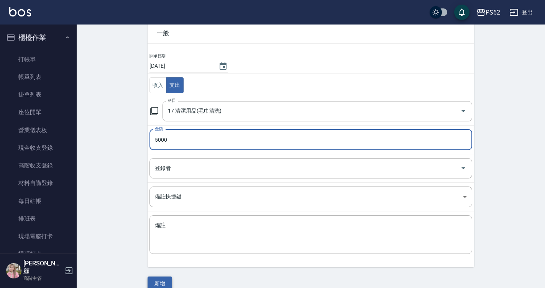
type input "5000"
click at [164, 282] on button "新增" at bounding box center [160, 284] width 25 height 14
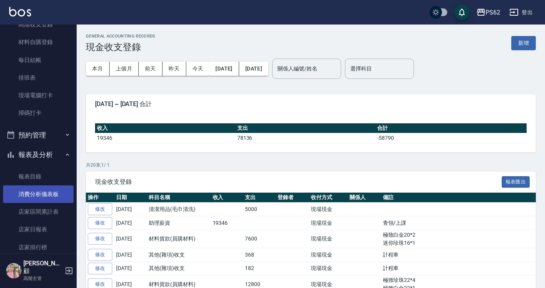
scroll to position [153, 0]
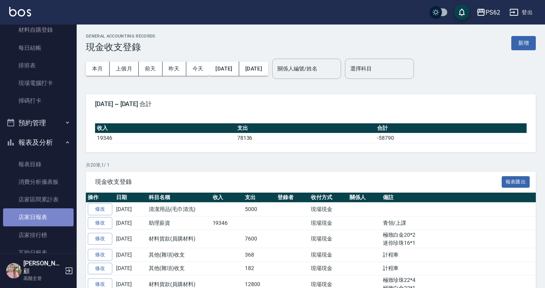
click at [38, 218] on link "店家日報表" at bounding box center [38, 218] width 71 height 18
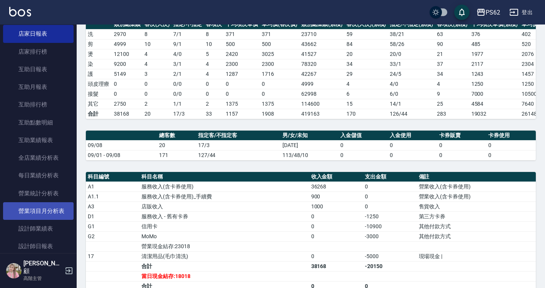
scroll to position [345, 0]
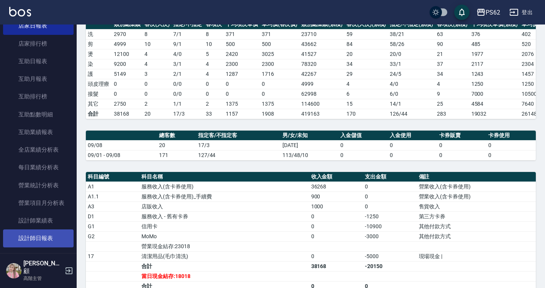
click at [45, 242] on link "設計師日報表" at bounding box center [38, 239] width 71 height 18
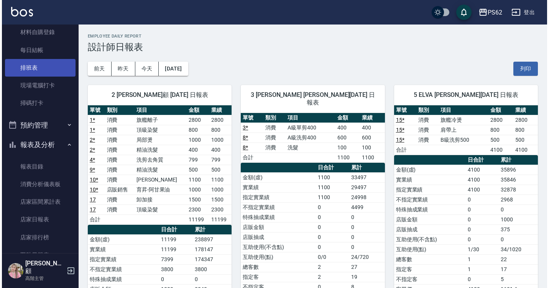
scroll to position [77, 0]
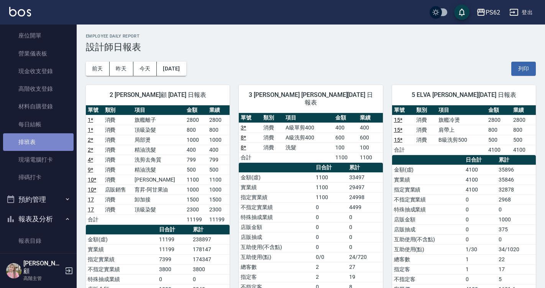
click at [48, 144] on link "排班表" at bounding box center [38, 142] width 71 height 18
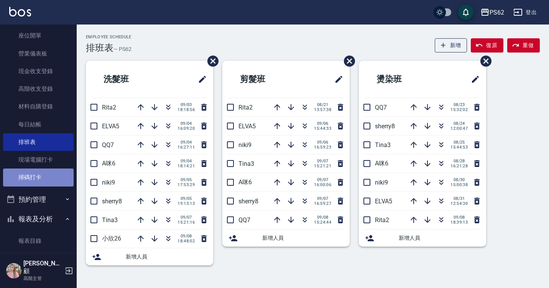
click at [43, 175] on link "掃碼打卡" at bounding box center [38, 178] width 71 height 18
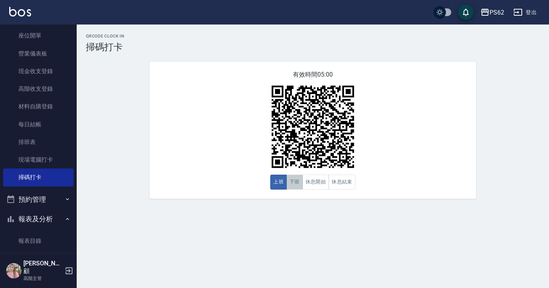
click at [299, 184] on button "下班" at bounding box center [294, 182] width 16 height 15
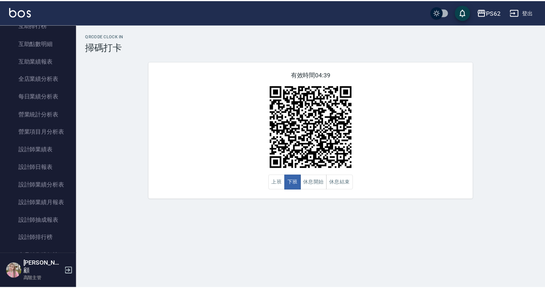
scroll to position [422, 0]
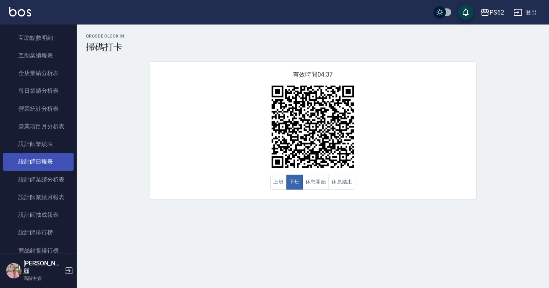
click at [55, 159] on link "設計師日報表" at bounding box center [38, 162] width 71 height 18
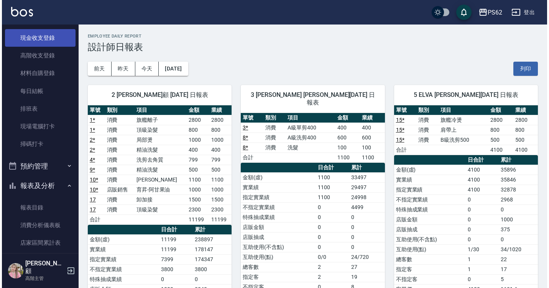
scroll to position [38, 0]
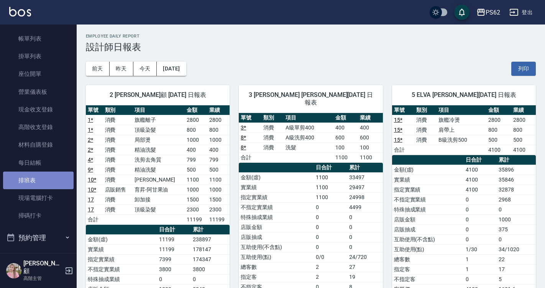
click at [41, 177] on link "排班表" at bounding box center [38, 181] width 71 height 18
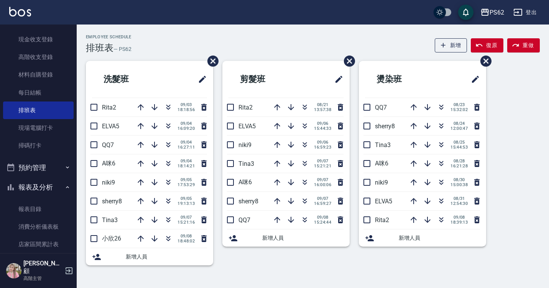
scroll to position [115, 0]
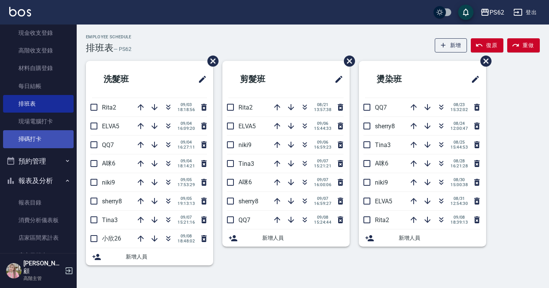
click at [37, 136] on link "掃碼打卡" at bounding box center [38, 139] width 71 height 18
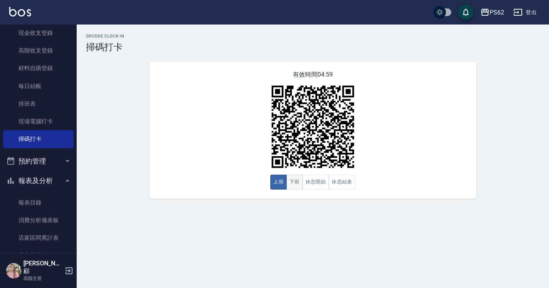
click at [296, 178] on button "下班" at bounding box center [294, 182] width 16 height 15
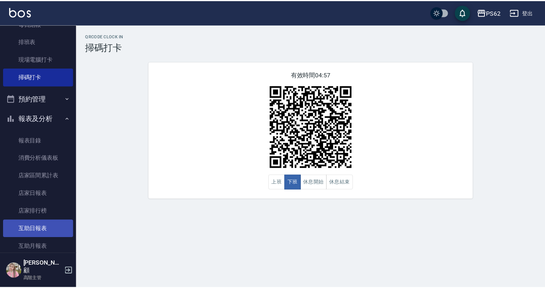
scroll to position [230, 0]
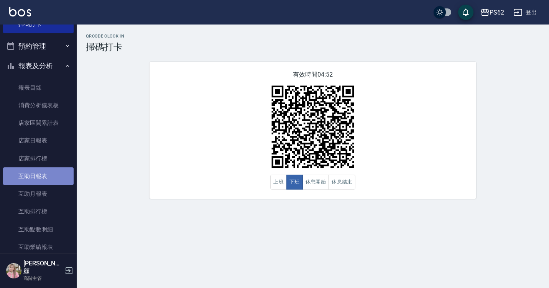
click at [53, 176] on link "互助日報表" at bounding box center [38, 176] width 71 height 18
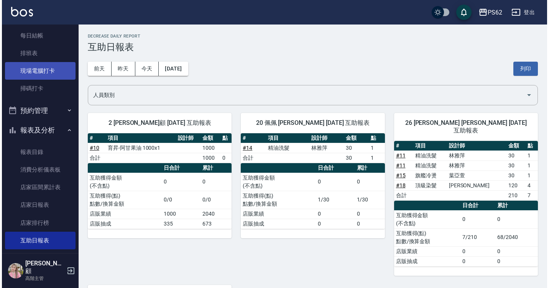
scroll to position [153, 0]
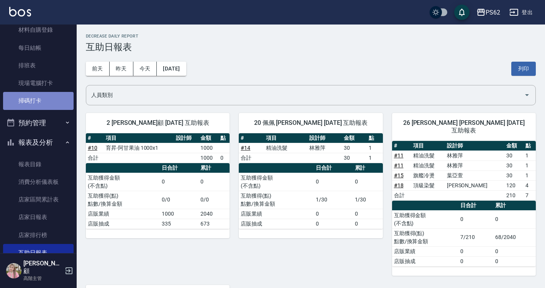
click at [43, 103] on link "掃碼打卡" at bounding box center [38, 101] width 71 height 18
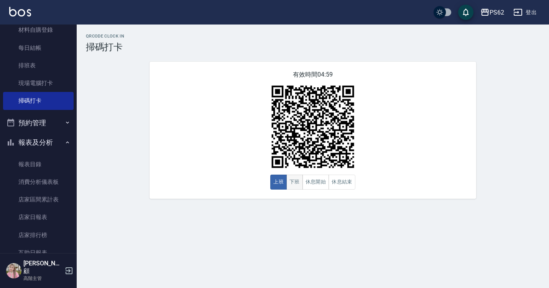
click at [300, 177] on button "下班" at bounding box center [294, 182] width 16 height 15
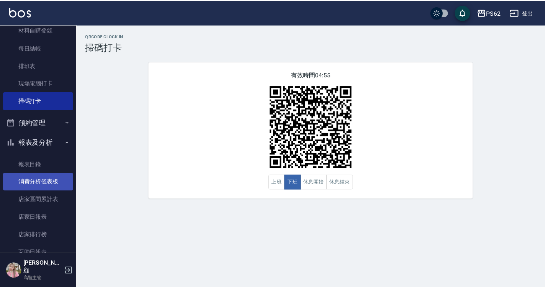
scroll to position [192, 0]
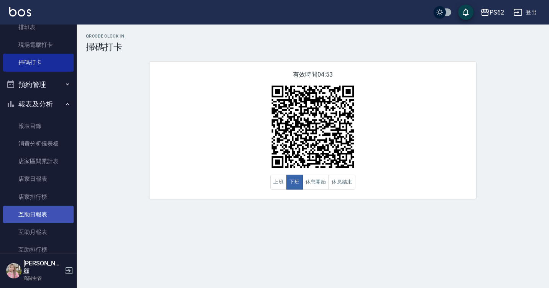
click at [48, 220] on link "互助日報表" at bounding box center [38, 215] width 71 height 18
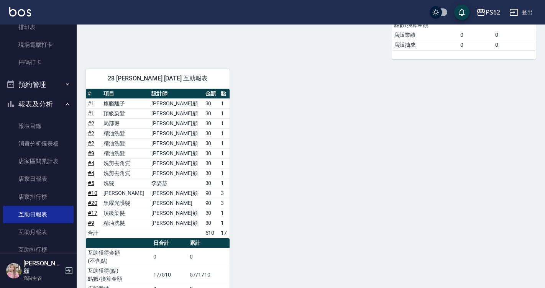
scroll to position [153, 0]
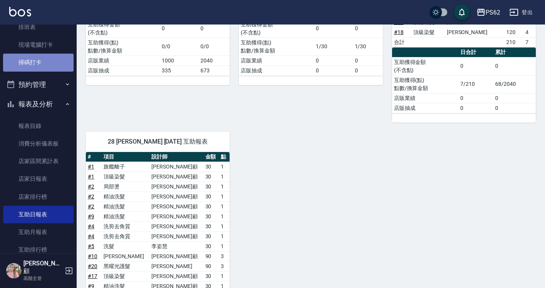
click at [42, 54] on link "掃碼打卡" at bounding box center [38, 63] width 71 height 18
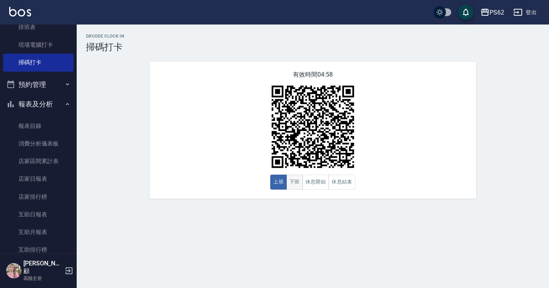
click at [298, 181] on button "下班" at bounding box center [294, 182] width 16 height 15
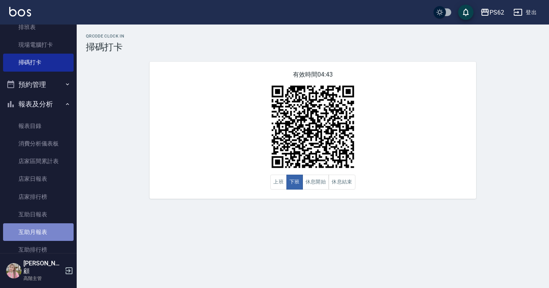
click at [40, 240] on link "互助月報表" at bounding box center [38, 232] width 71 height 18
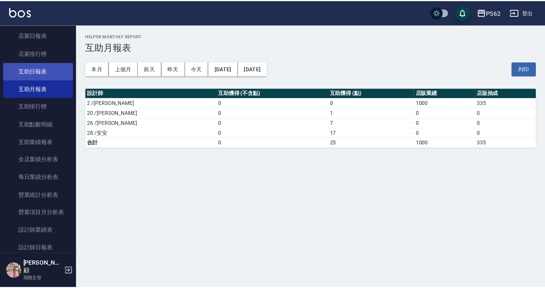
scroll to position [422, 0]
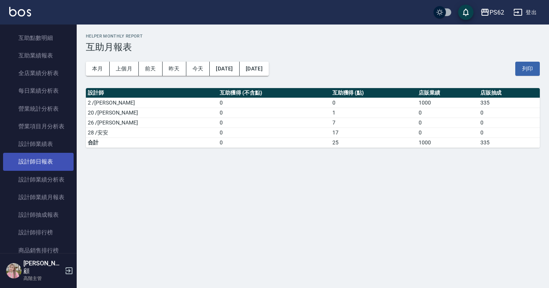
click at [42, 166] on link "設計師日報表" at bounding box center [38, 162] width 71 height 18
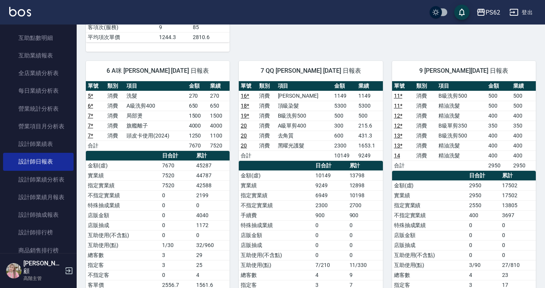
scroll to position [345, 0]
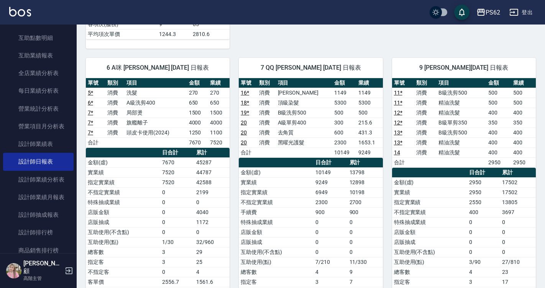
click at [379, 151] on td "9249" at bounding box center [369, 153] width 26 height 10
drag, startPoint x: 332, startPoint y: 143, endPoint x: 347, endPoint y: 144, distance: 15.4
click at [347, 144] on td "2300" at bounding box center [344, 143] width 24 height 10
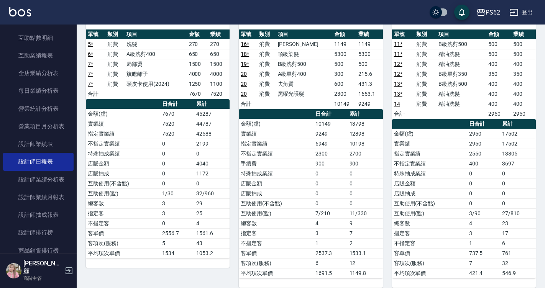
scroll to position [402, 0]
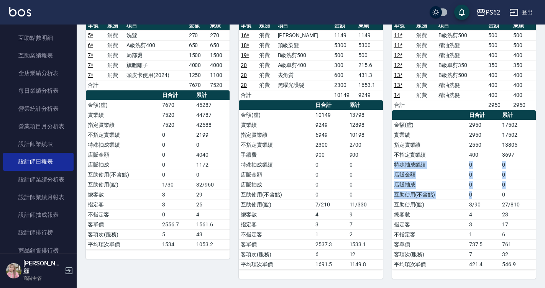
drag, startPoint x: 496, startPoint y: 195, endPoint x: 550, endPoint y: -3, distance: 204.9
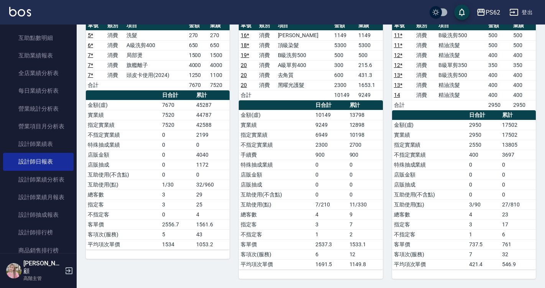
click at [349, 218] on td "9" at bounding box center [365, 215] width 35 height 10
